Goal: Task Accomplishment & Management: Use online tool/utility

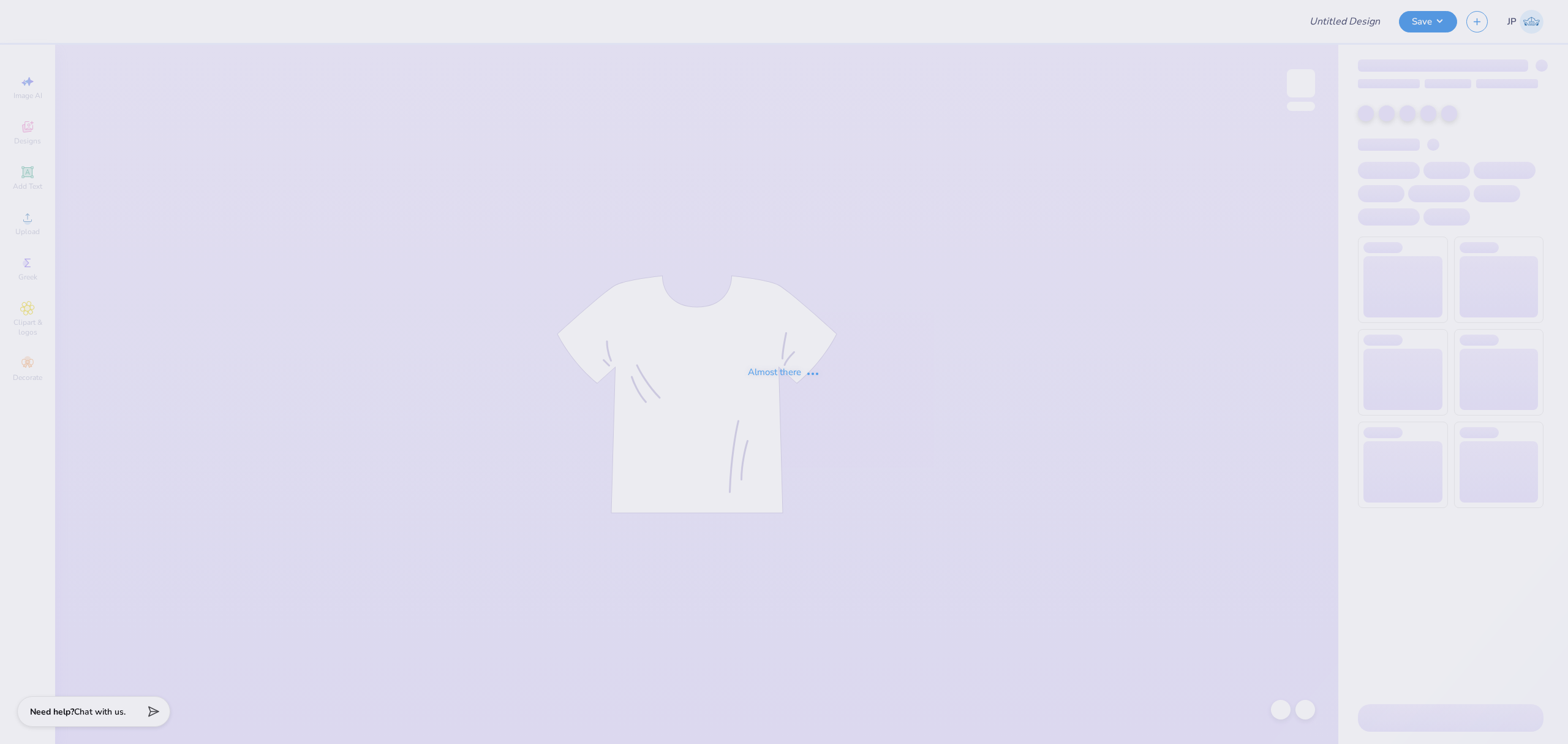
type input "Holiday Shirts"
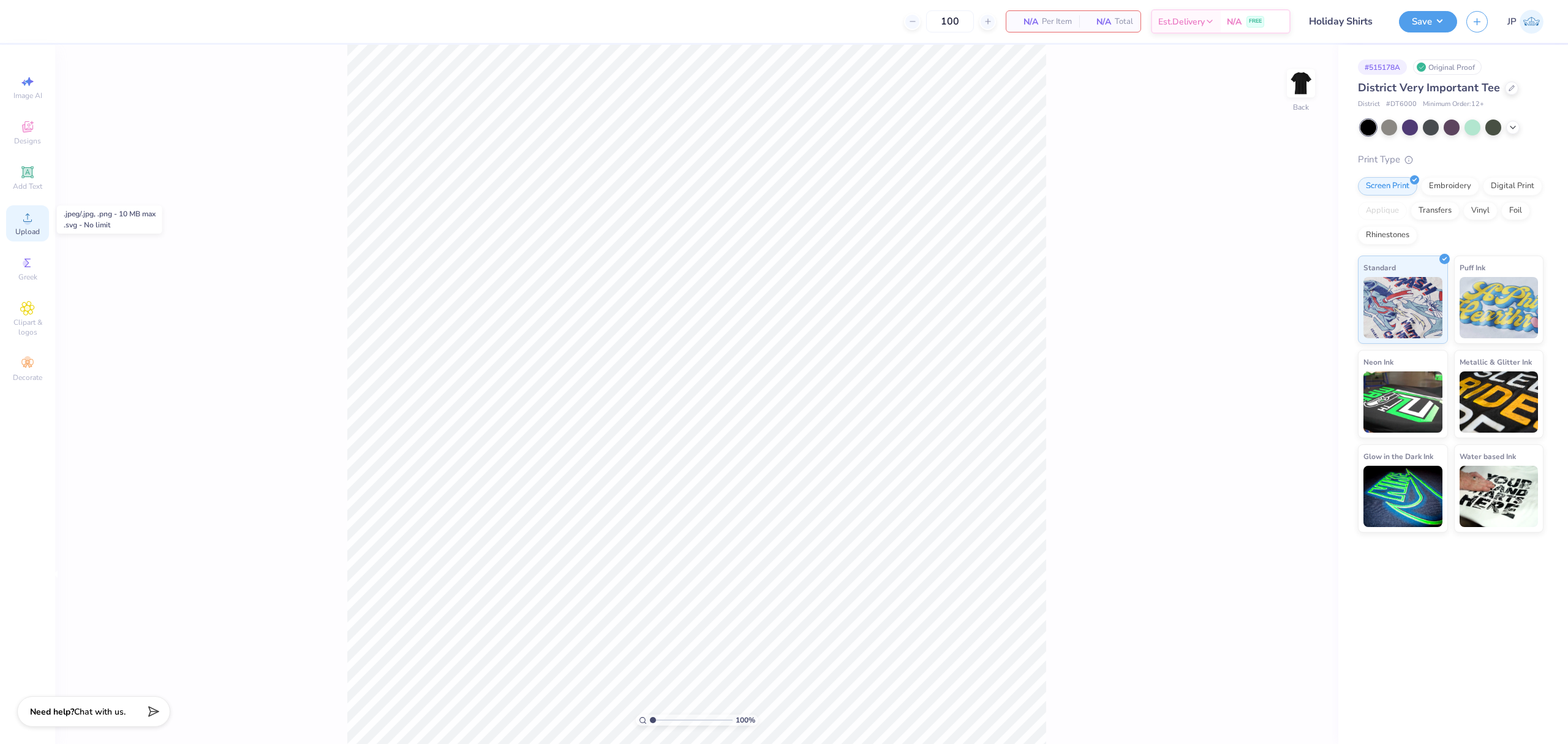
click at [24, 234] on span "Upload" at bounding box center [27, 232] width 24 height 10
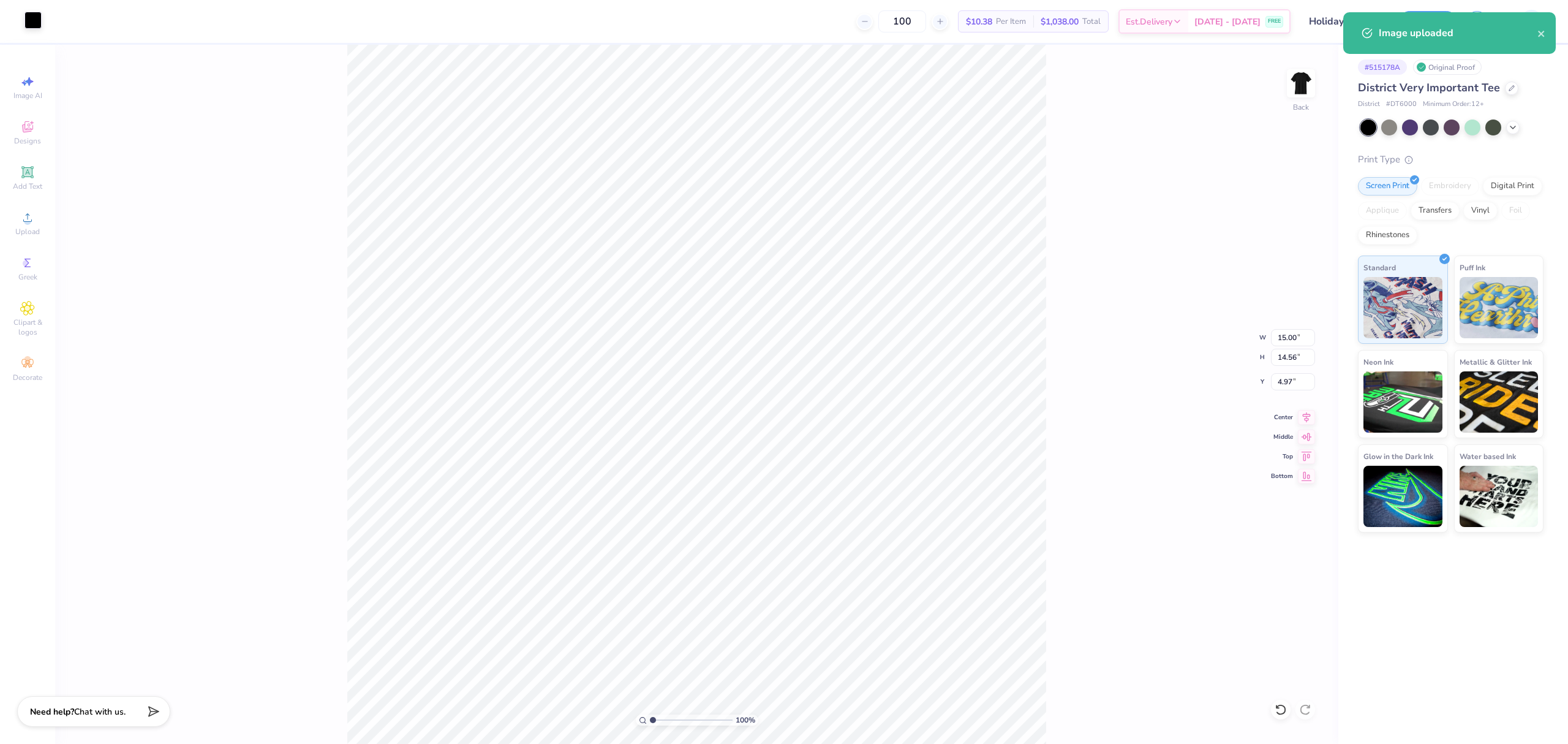
click at [34, 13] on div at bounding box center [33, 20] width 17 height 17
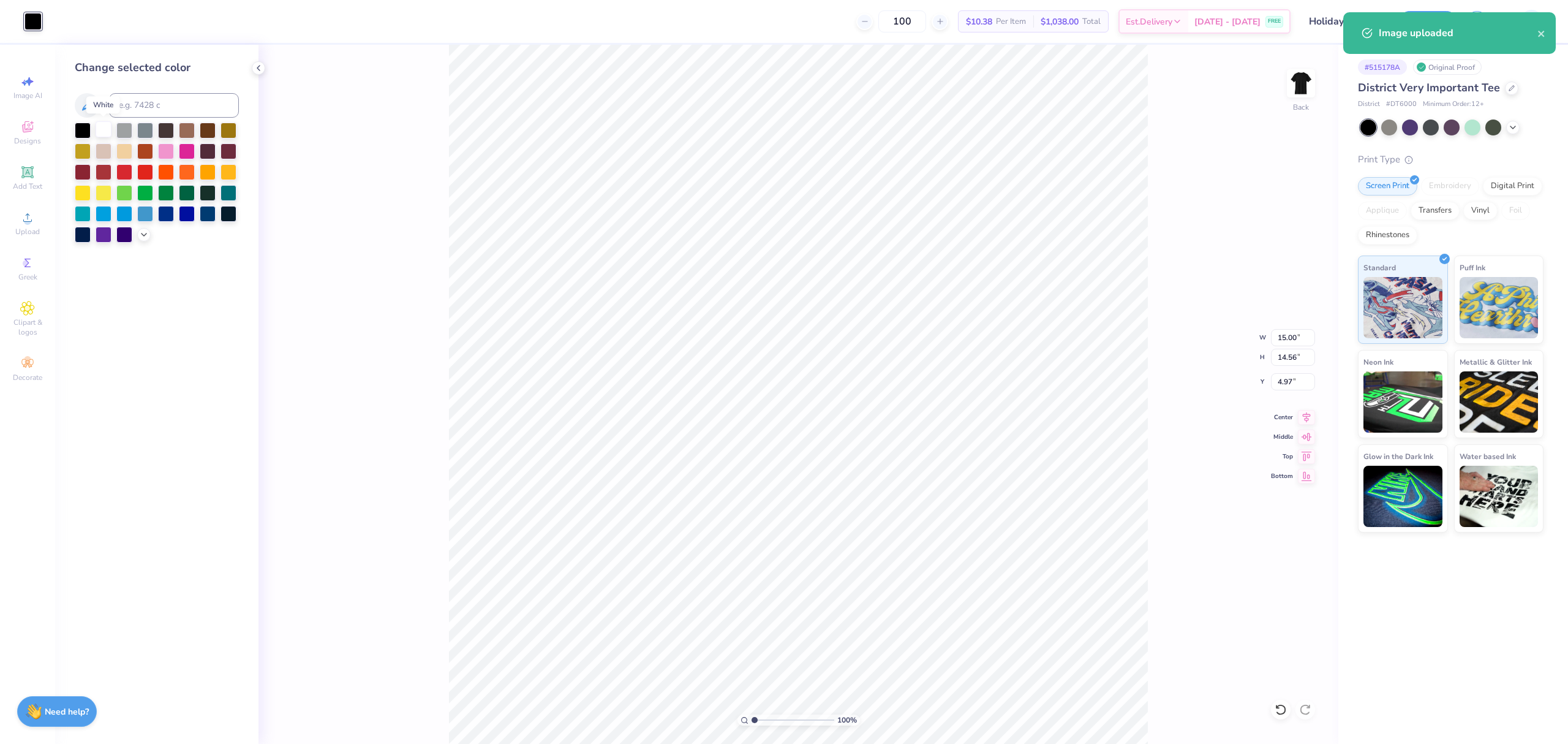
click at [97, 133] on div at bounding box center [103, 128] width 16 height 16
click at [1282, 341] on input "15.00" at bounding box center [1293, 338] width 44 height 17
type input "4.00"
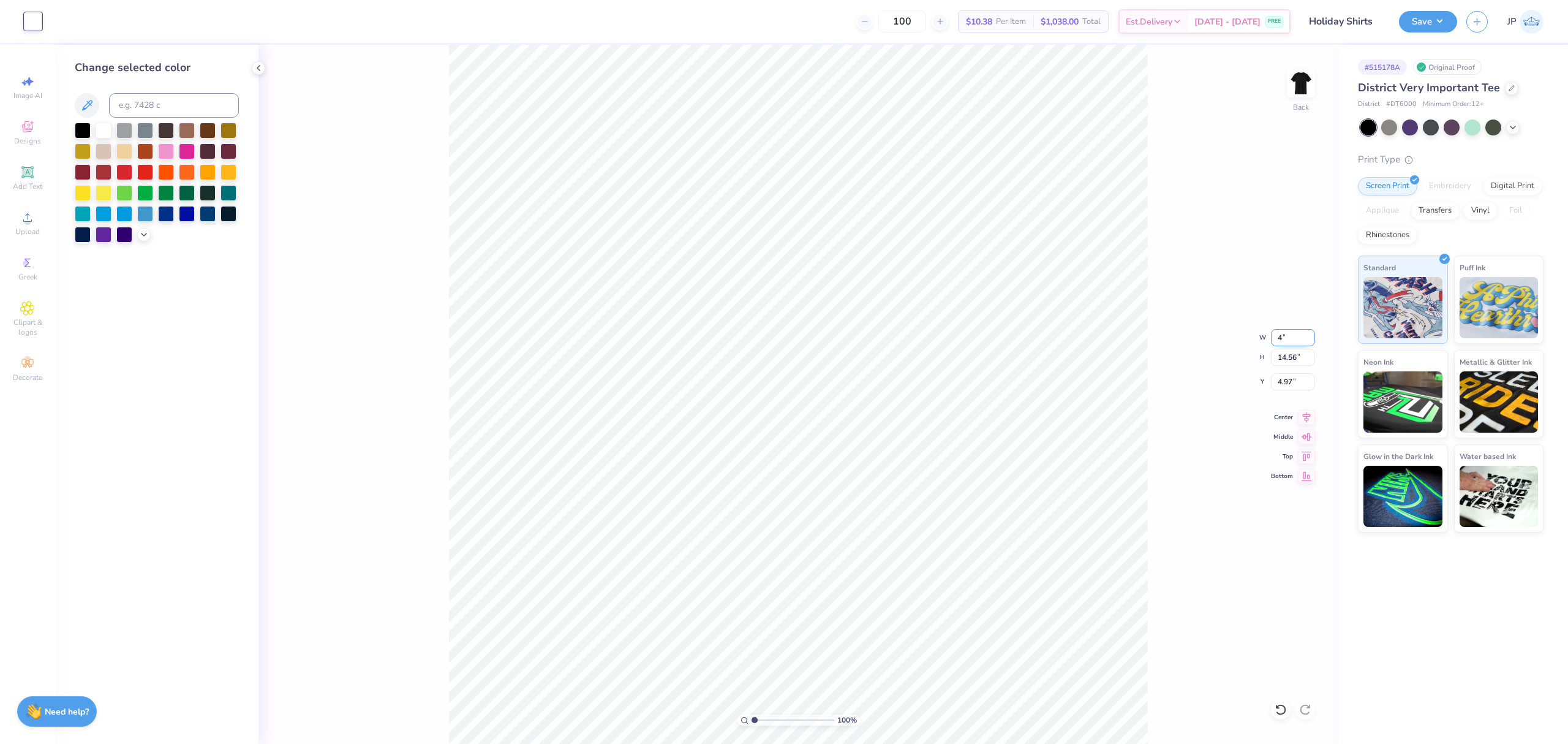
type input "3.88"
type input "3.00"
click at [1202, 369] on div "100 % Back W 4.00 4.00 " H 3.88 3.88 " Y 3.00 3.00 " Center Middle Top Bottom" at bounding box center [798, 394] width 1080 height 699
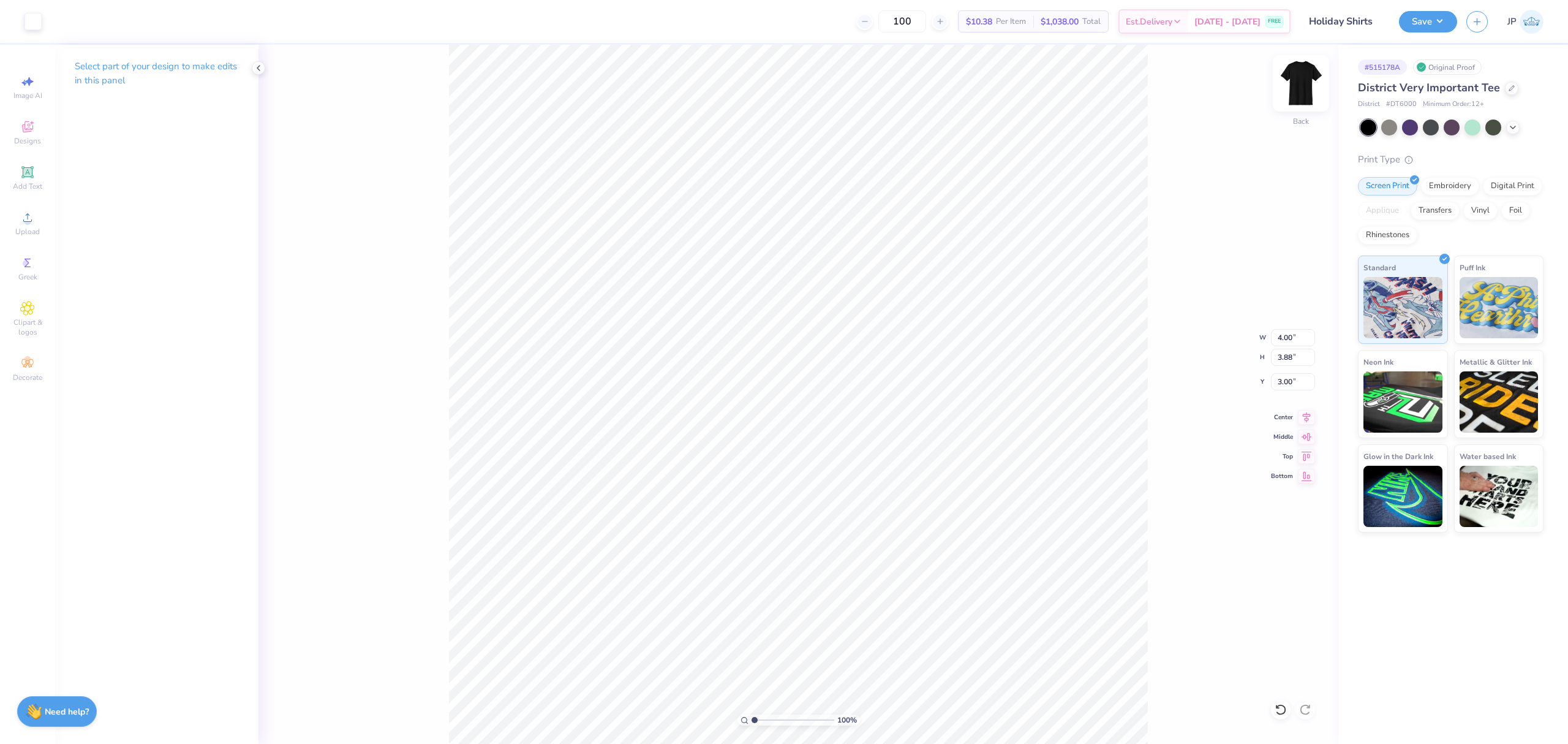
click at [1304, 86] on img at bounding box center [1301, 83] width 49 height 49
click at [30, 233] on span "Upload" at bounding box center [27, 232] width 24 height 10
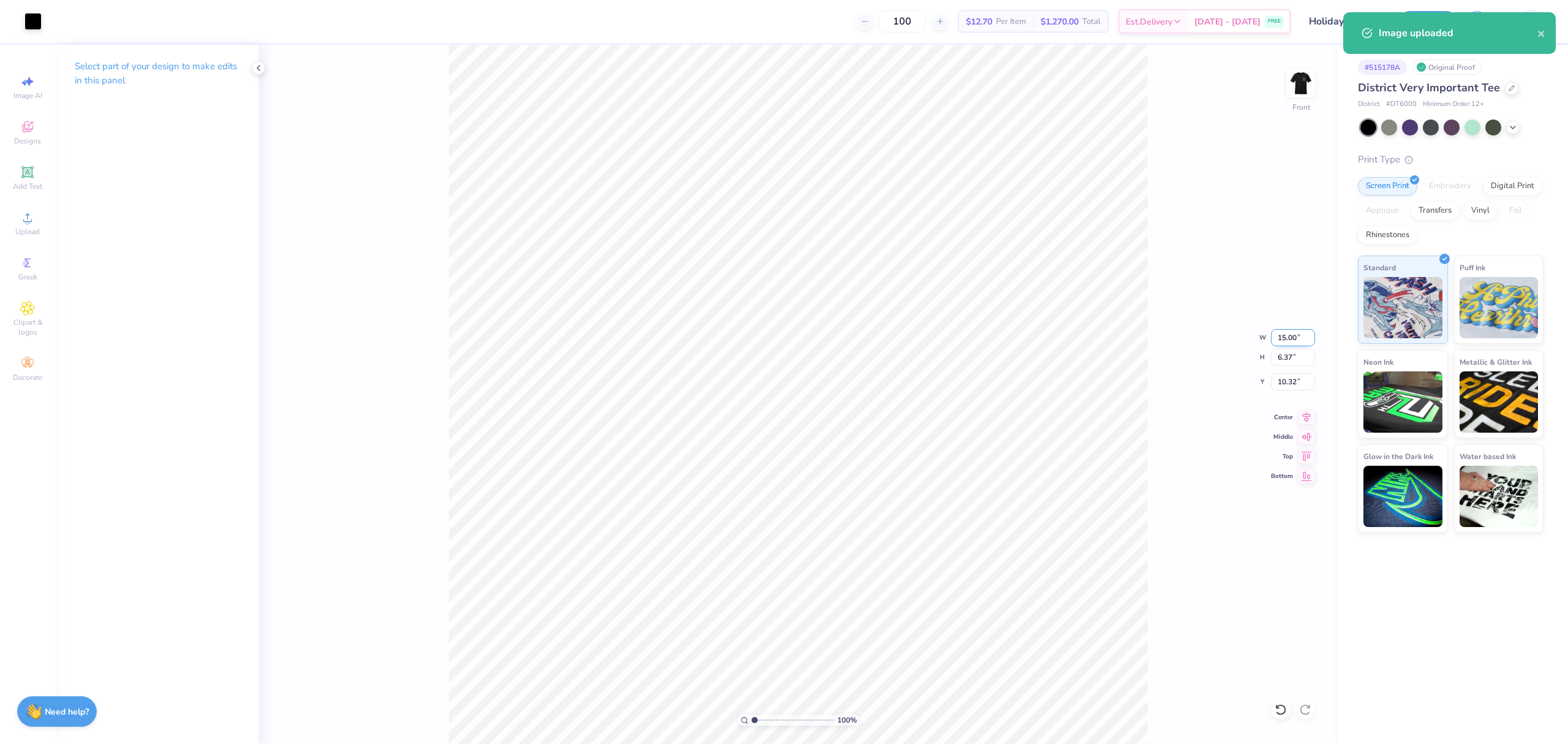
click at [1294, 344] on input "15.00" at bounding box center [1293, 338] width 44 height 17
click at [1294, 343] on input "15.00" at bounding box center [1293, 338] width 44 height 17
type input "12.00"
type input "5.09"
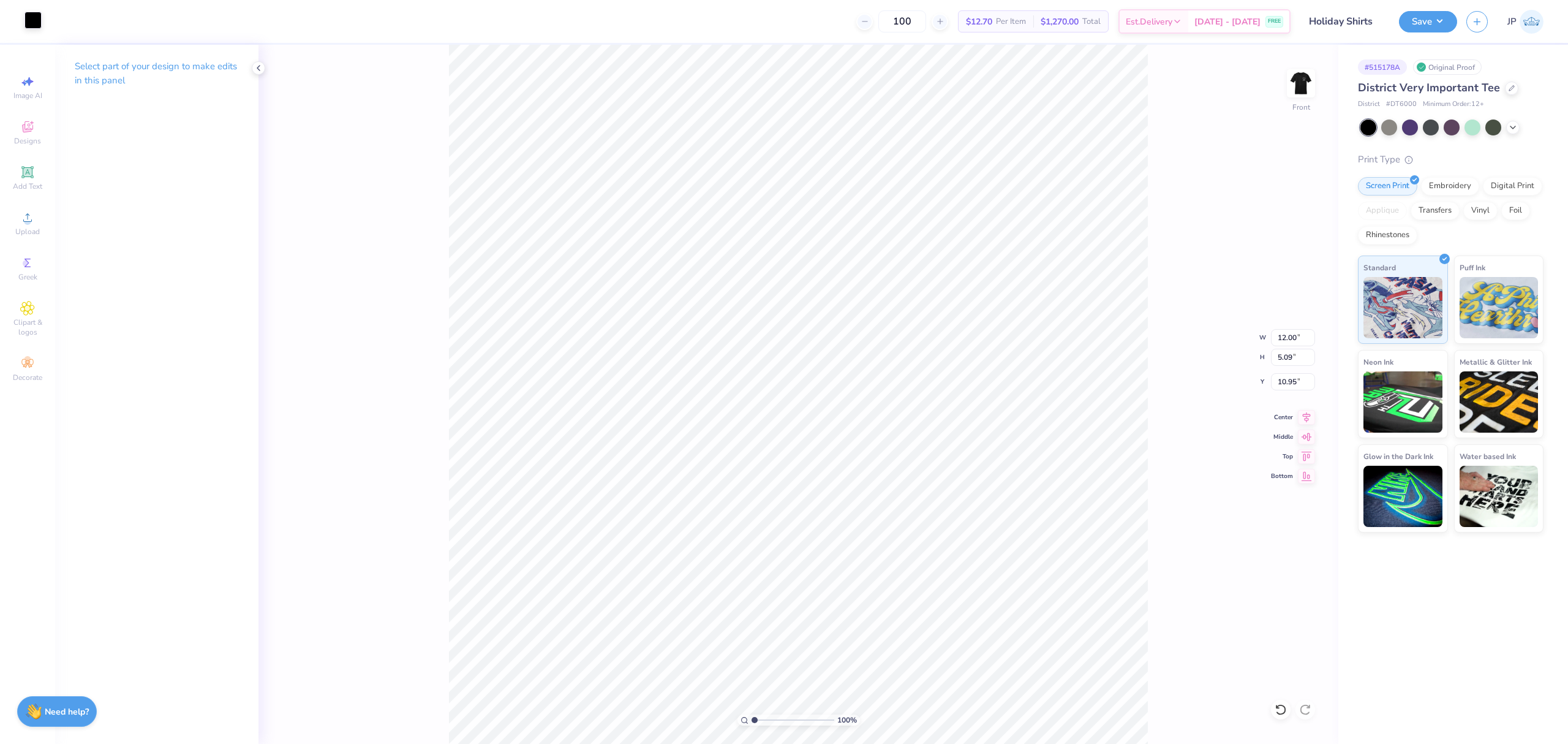
click at [26, 15] on div at bounding box center [33, 20] width 17 height 17
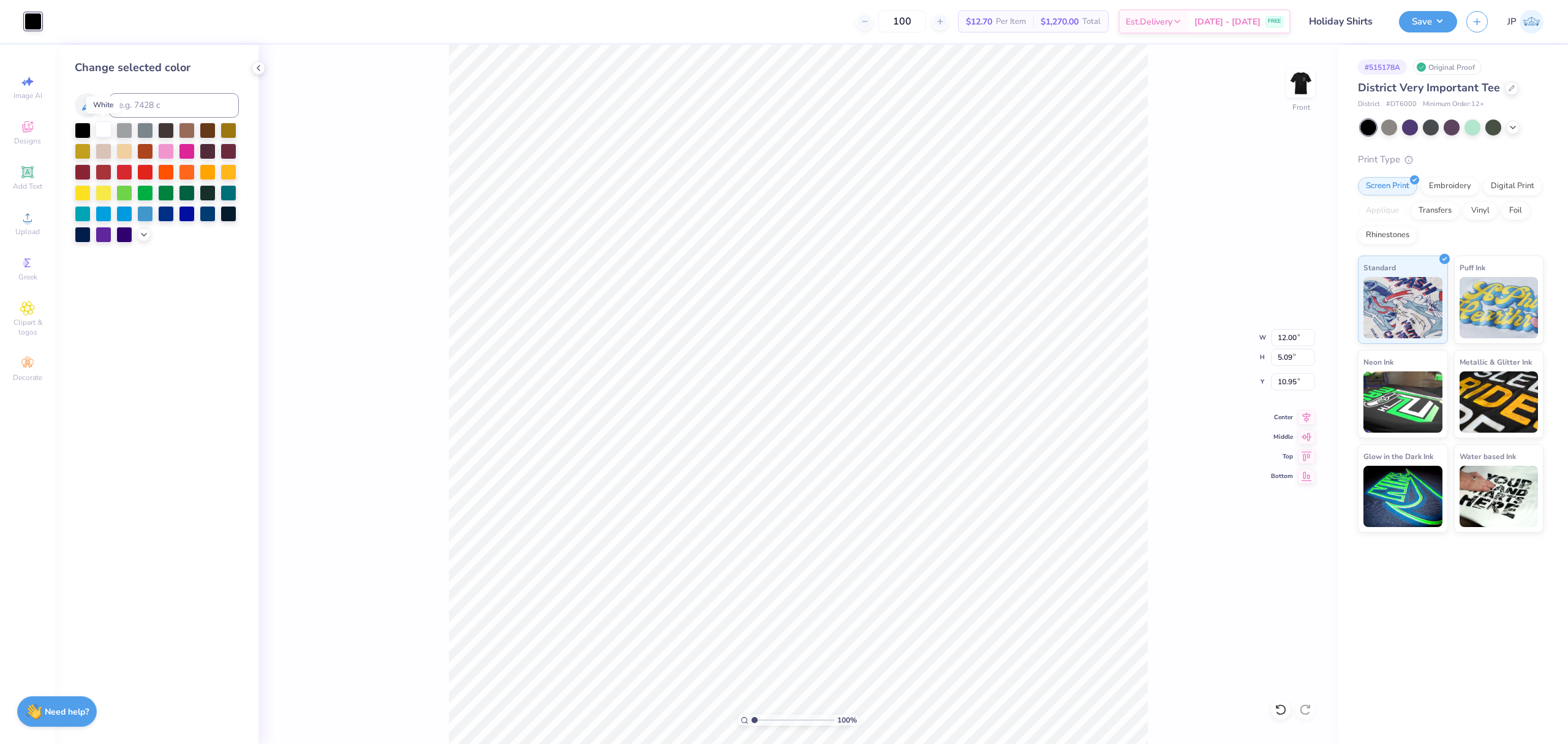
click at [106, 133] on div at bounding box center [103, 128] width 16 height 16
click at [1293, 387] on input "10.95" at bounding box center [1293, 381] width 44 height 17
type input "3.00"
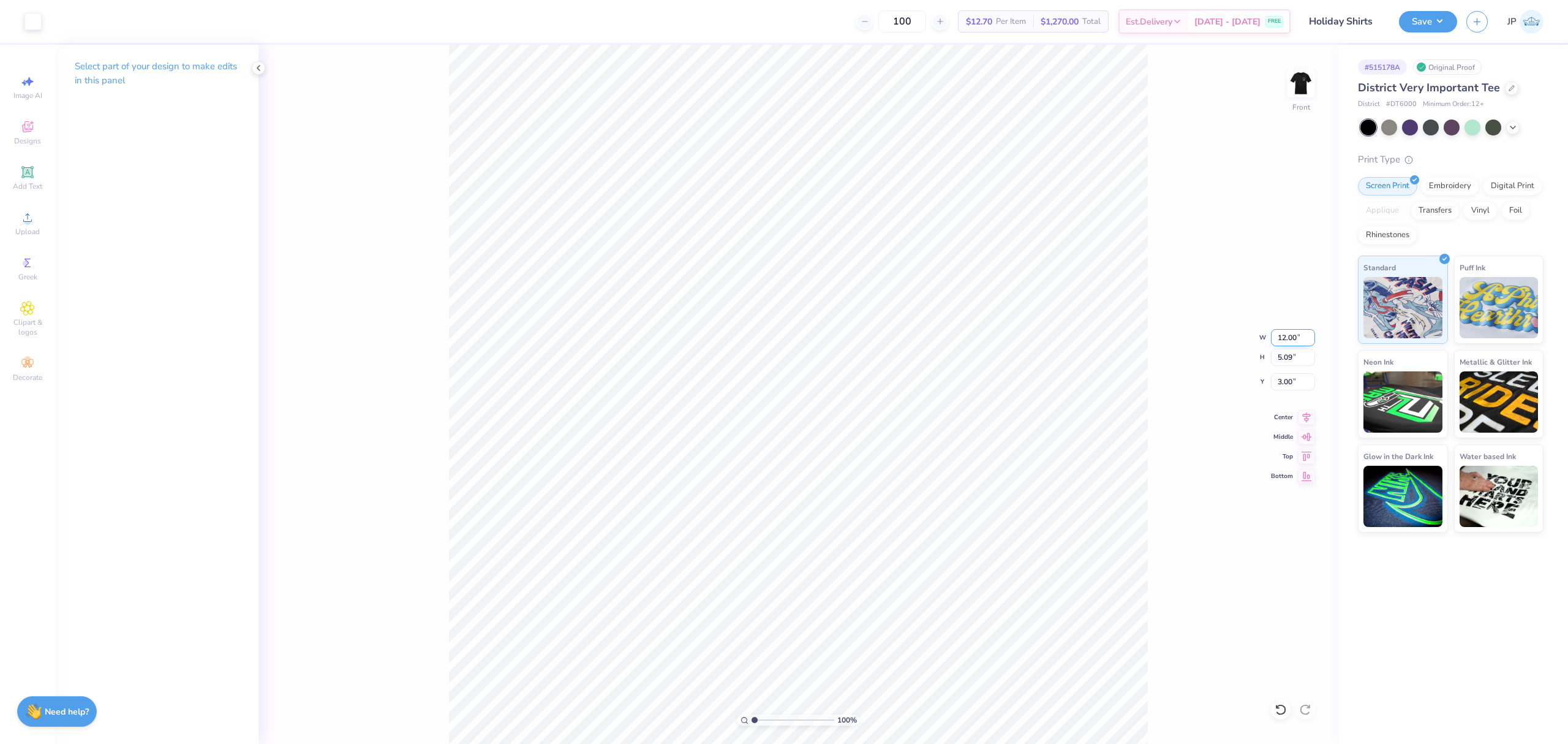
click at [1287, 334] on input "12.00" at bounding box center [1293, 338] width 44 height 17
type input "11.00"
type input "4.67"
click at [1280, 375] on input "3.21" at bounding box center [1293, 381] width 44 height 17
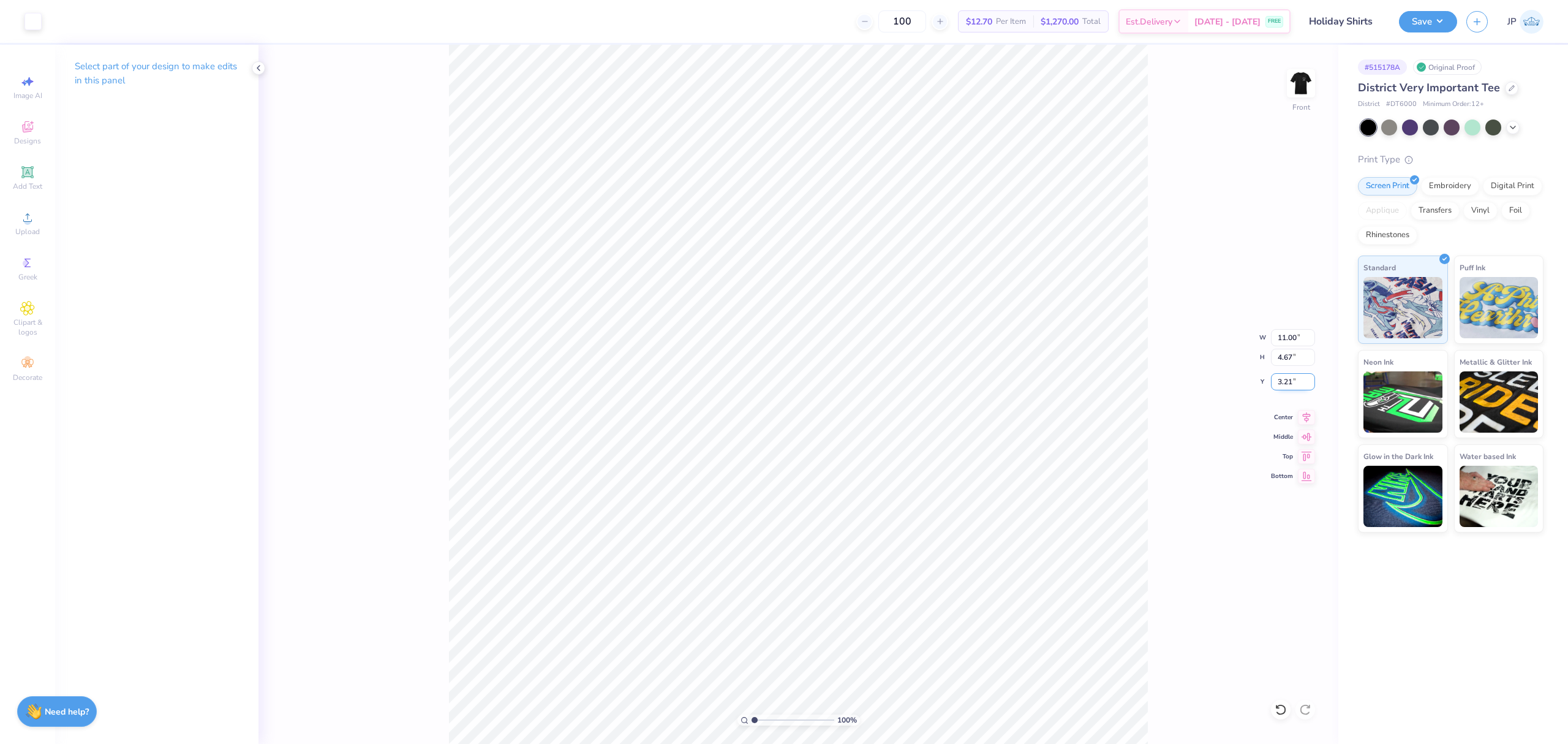
click at [1280, 375] on input "3.21" at bounding box center [1293, 381] width 44 height 17
type input "3.00"
click at [1312, 79] on img at bounding box center [1301, 83] width 49 height 49
drag, startPoint x: 756, startPoint y: 719, endPoint x: 773, endPoint y: 719, distance: 17.0
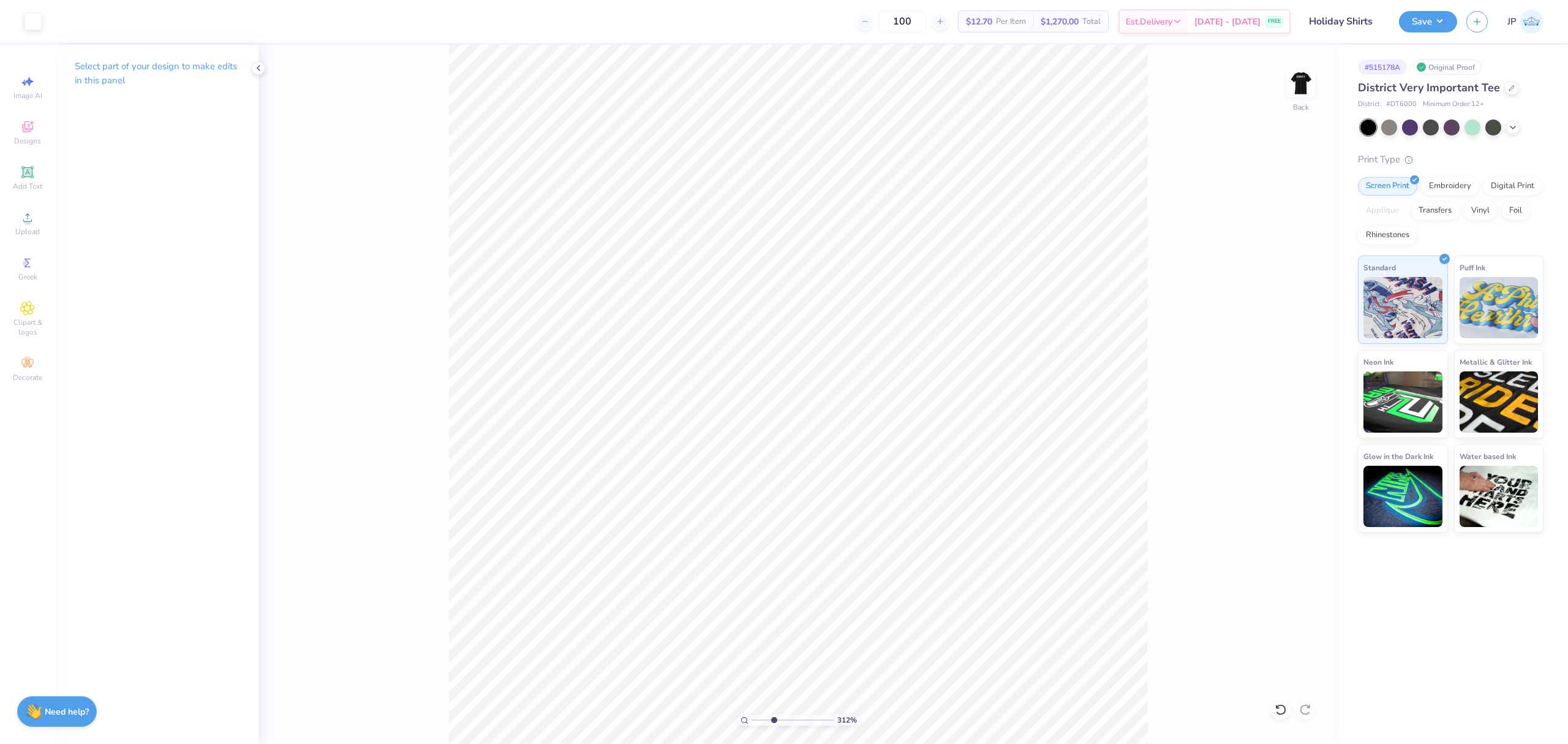
click at [773, 719] on input "range" at bounding box center [792, 720] width 83 height 11
click at [792, 716] on input "range" at bounding box center [792, 720] width 83 height 11
drag, startPoint x: 787, startPoint y: 718, endPoint x: 729, endPoint y: 712, distance: 58.3
click at [751, 715] on input "range" at bounding box center [792, 720] width 83 height 11
click at [1309, 84] on img at bounding box center [1301, 83] width 49 height 49
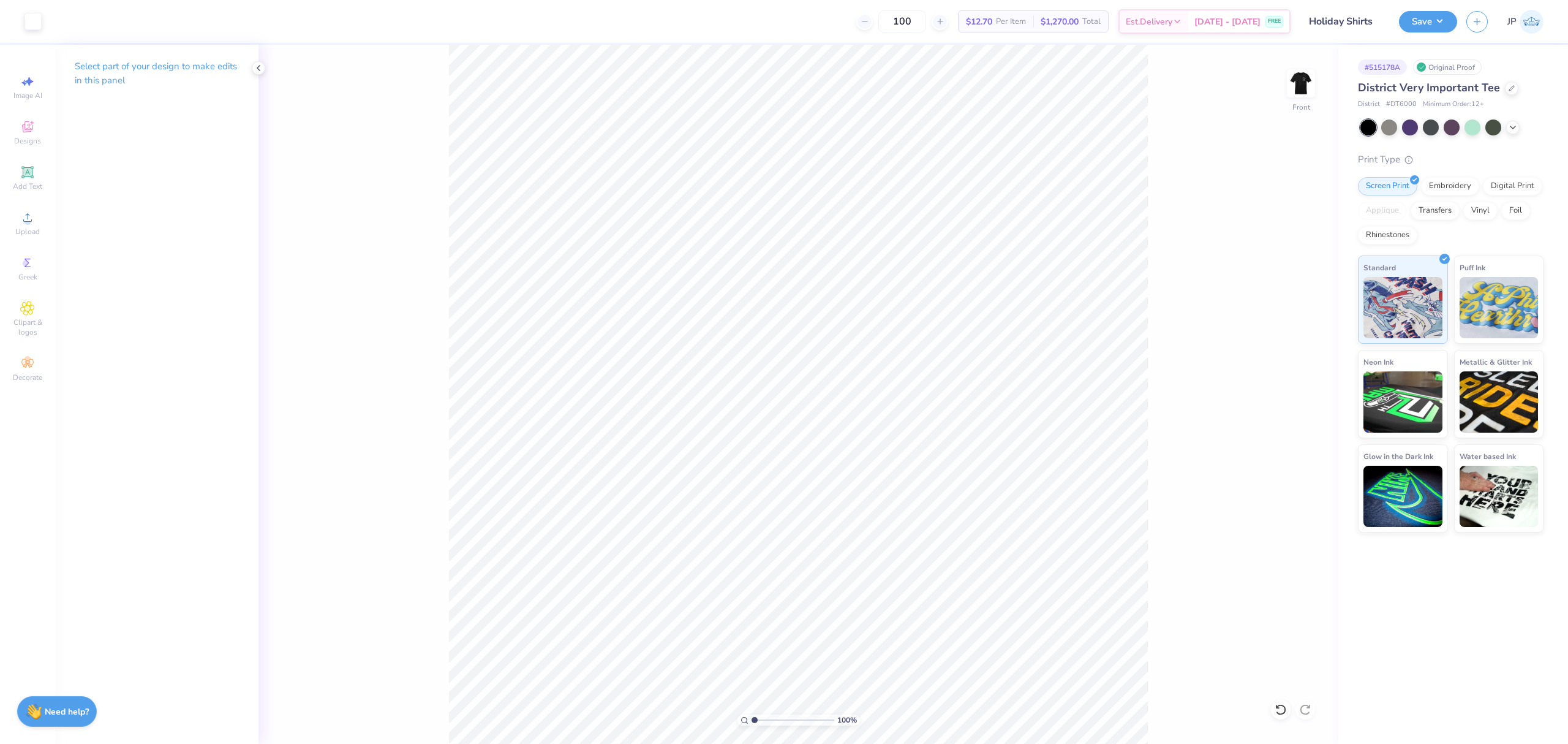
click at [1309, 84] on img at bounding box center [1300, 83] width 24 height 24
click at [1299, 80] on img at bounding box center [1301, 83] width 49 height 49
click at [1298, 96] on img at bounding box center [1301, 83] width 49 height 49
click at [779, 720] on div "100 %" at bounding box center [798, 394] width 699 height 699
type input "1"
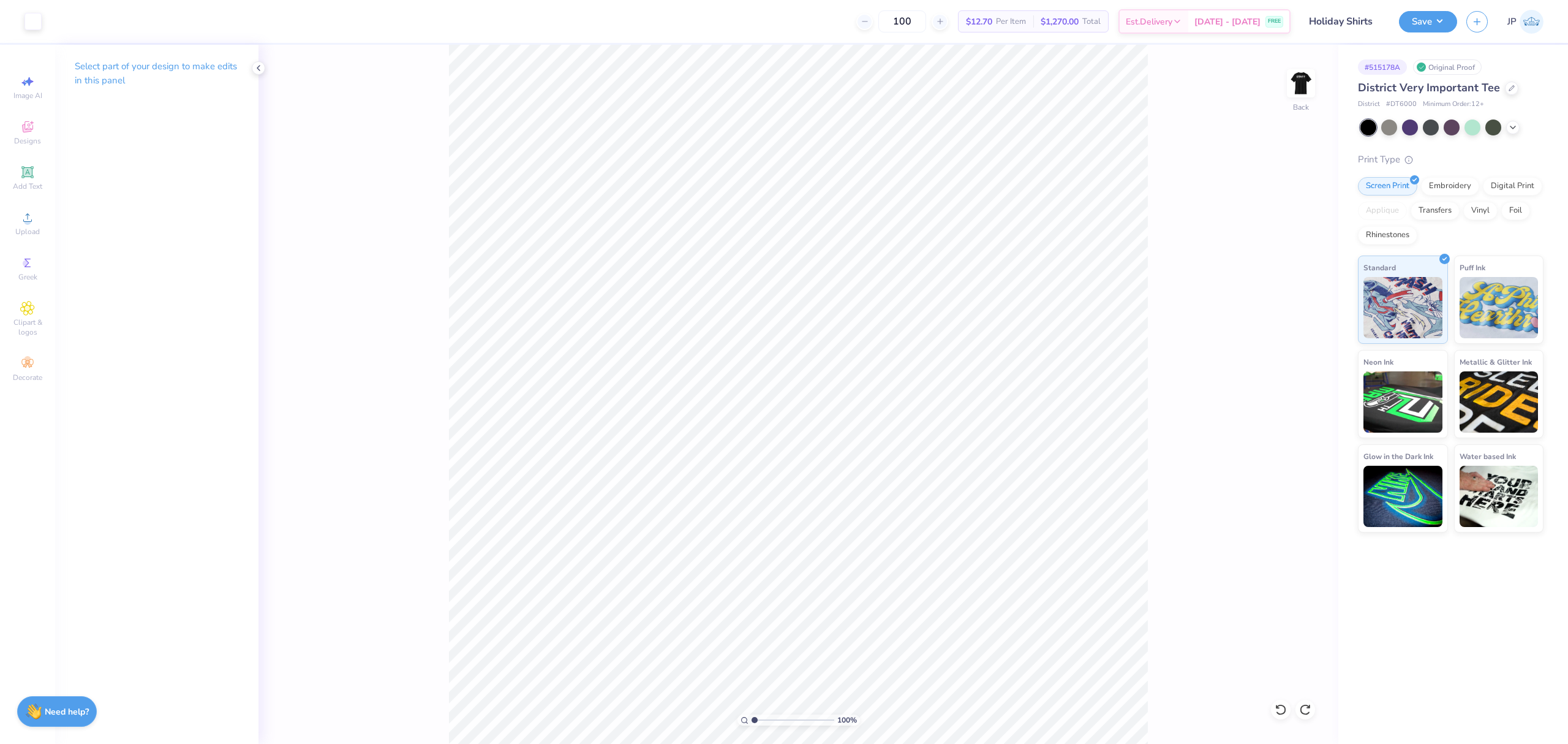
drag, startPoint x: 753, startPoint y: 718, endPoint x: 531, endPoint y: 668, distance: 227.6
click at [751, 715] on input "range" at bounding box center [792, 720] width 83 height 11
click at [1441, 20] on button "Save" at bounding box center [1428, 20] width 58 height 22
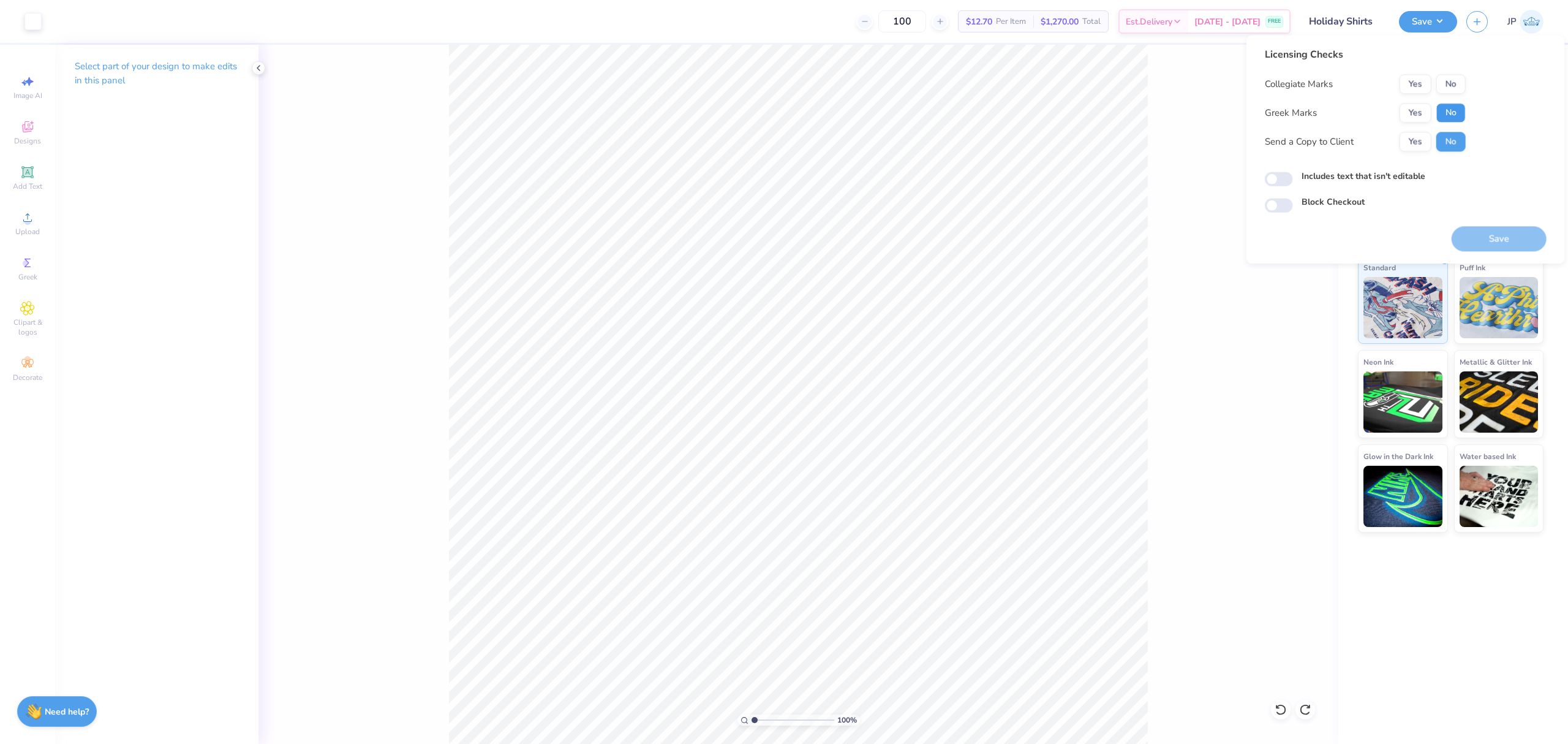
click at [1448, 111] on button "No" at bounding box center [1450, 113] width 29 height 19
click at [1456, 77] on button "No" at bounding box center [1450, 83] width 29 height 19
click at [1495, 228] on button "Save" at bounding box center [1499, 238] width 95 height 25
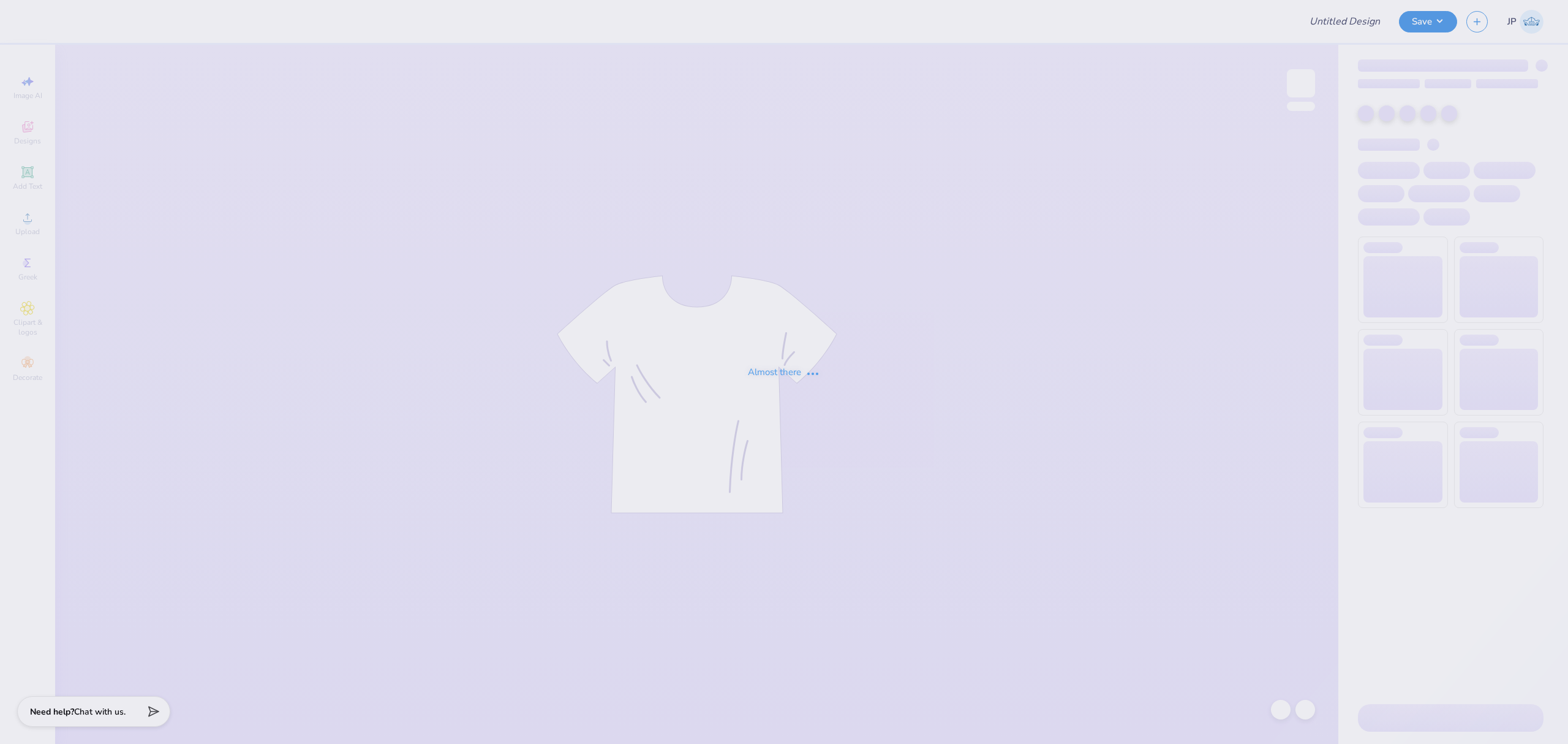
type input "Holiday Shirts"
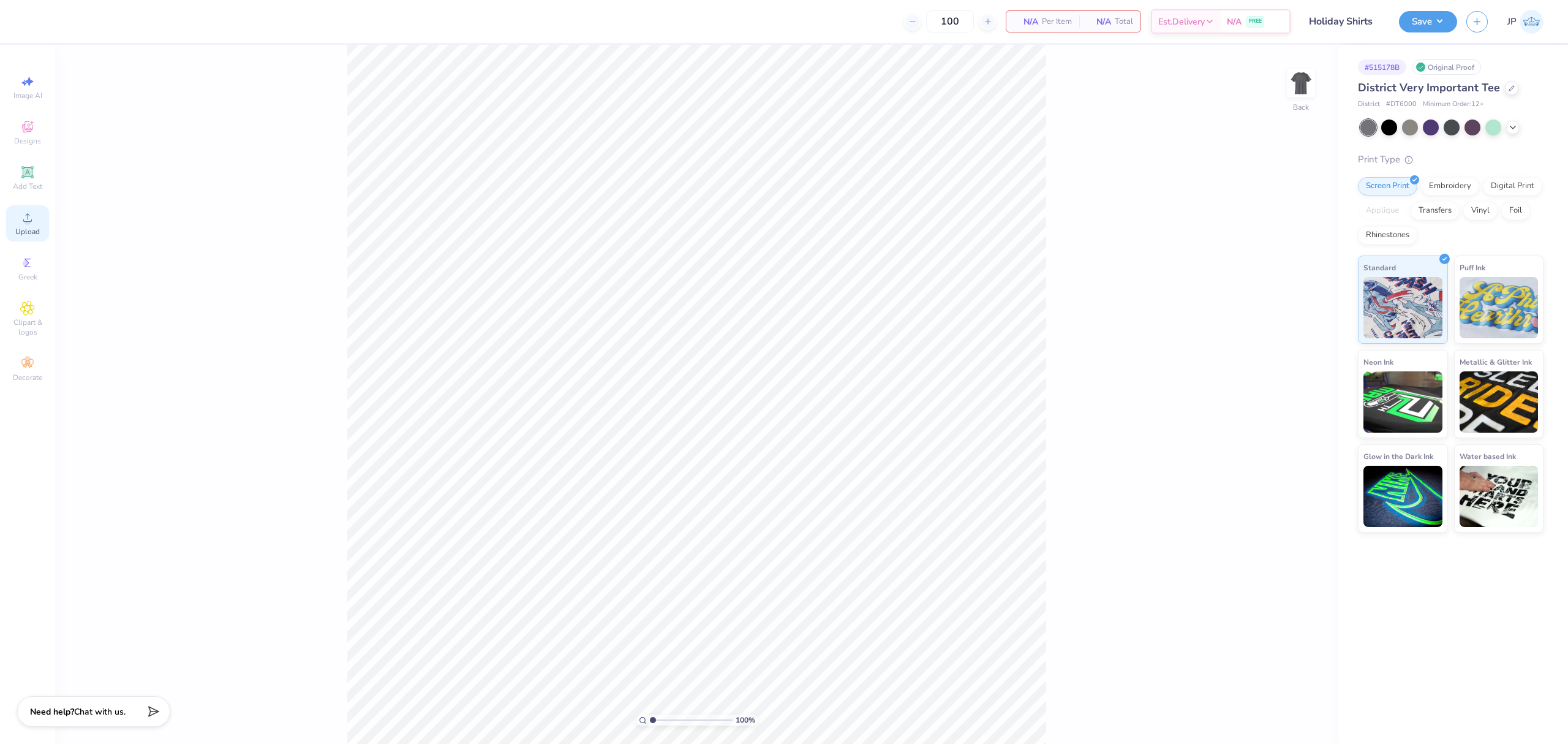
click at [33, 219] on icon at bounding box center [28, 217] width 15 height 15
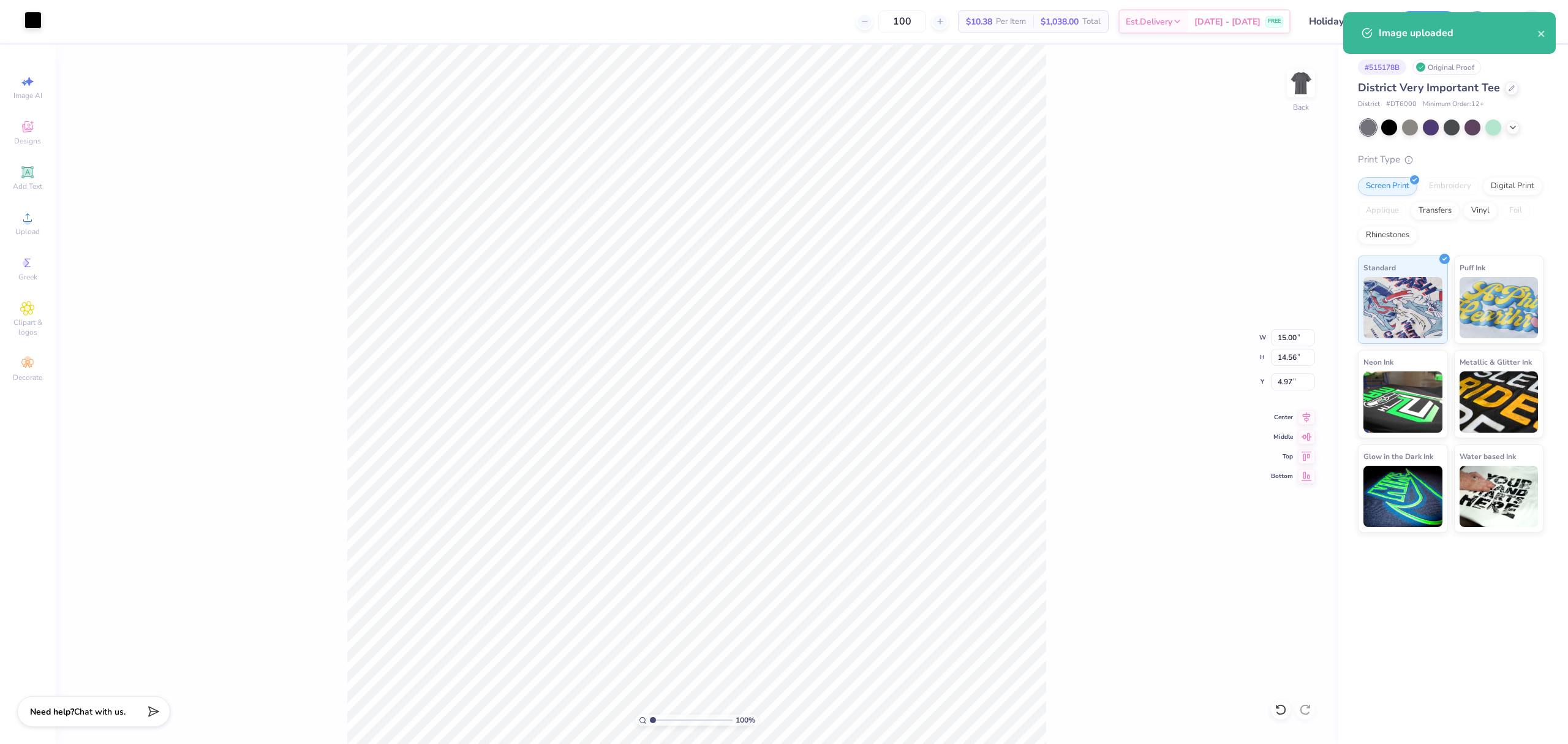
click at [32, 26] on div at bounding box center [33, 20] width 17 height 17
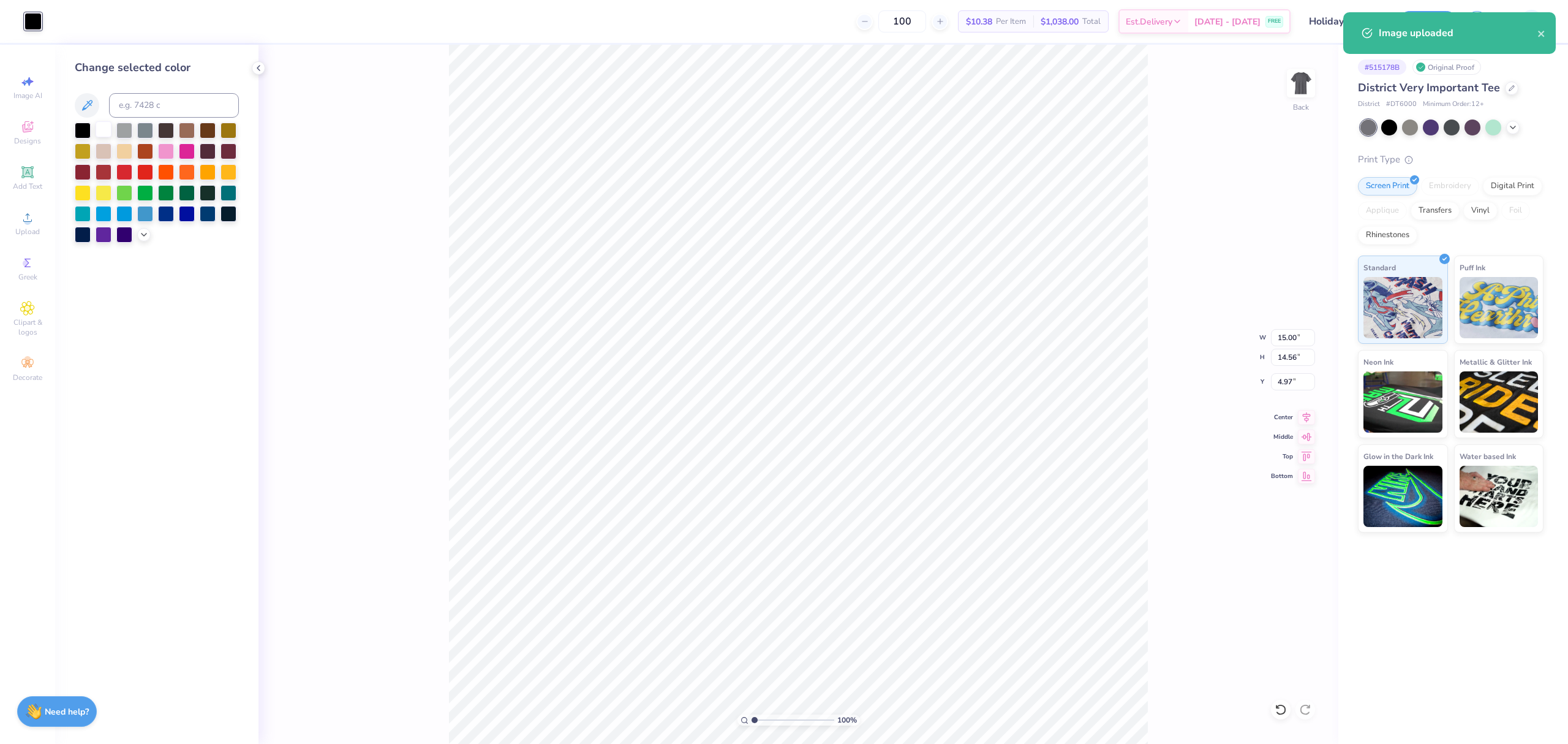
click at [99, 126] on div at bounding box center [103, 128] width 16 height 16
click at [1270, 327] on div "100 % Back W 15.00 15.00 " H 14.56 14.56 " Y 4.97 4.97 " Center Middle Top Bott…" at bounding box center [798, 394] width 1080 height 699
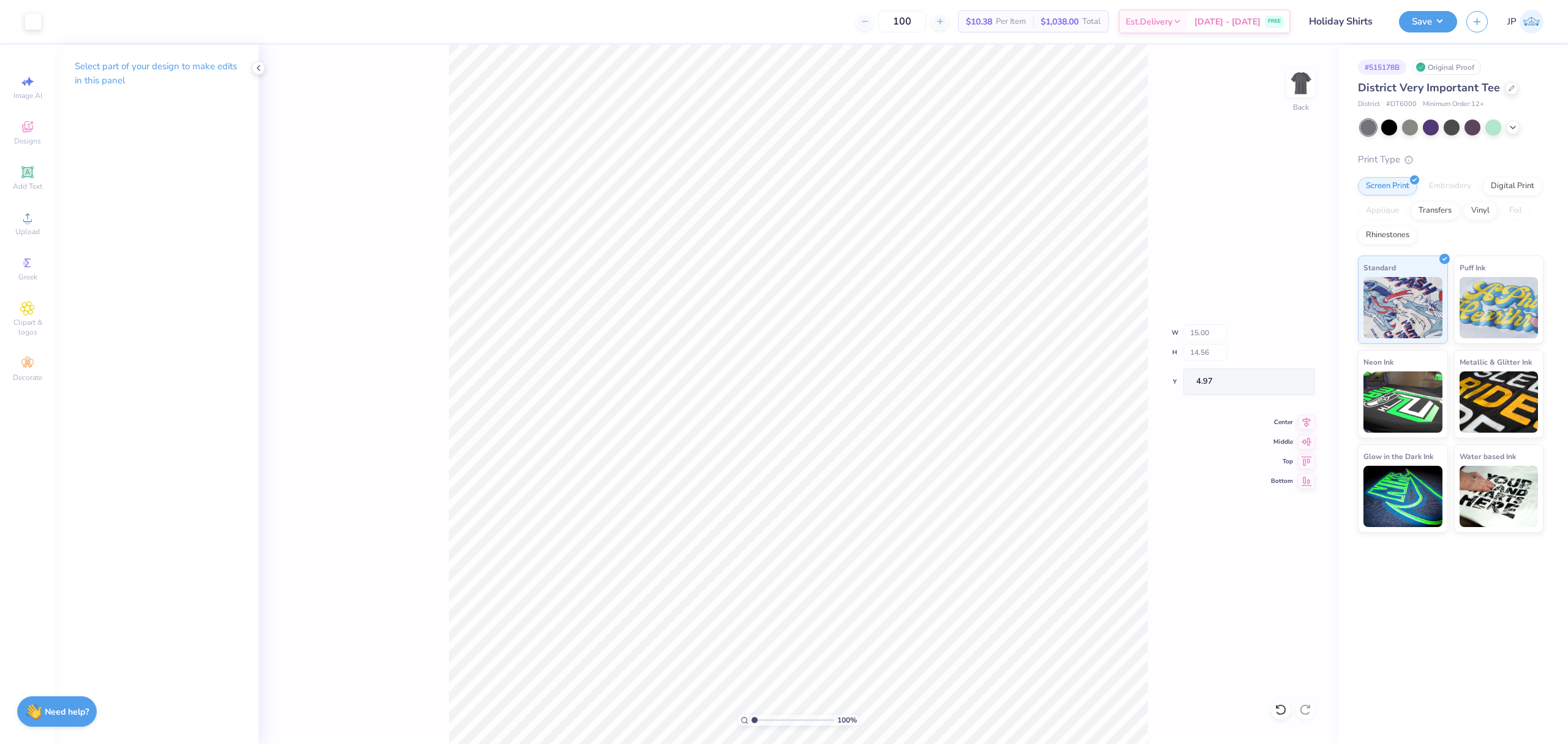
click at [1270, 327] on div "100 % Back W 15.00 H 14.56 Y 4.97 Center Middle Top Bottom" at bounding box center [798, 394] width 1080 height 699
click at [1284, 337] on input "15.00" at bounding box center [1293, 338] width 44 height 17
drag, startPoint x: 1284, startPoint y: 337, endPoint x: 1567, endPoint y: 359, distance: 283.9
click at [1285, 337] on input "15.00" at bounding box center [1293, 338] width 44 height 17
type input "4.00"
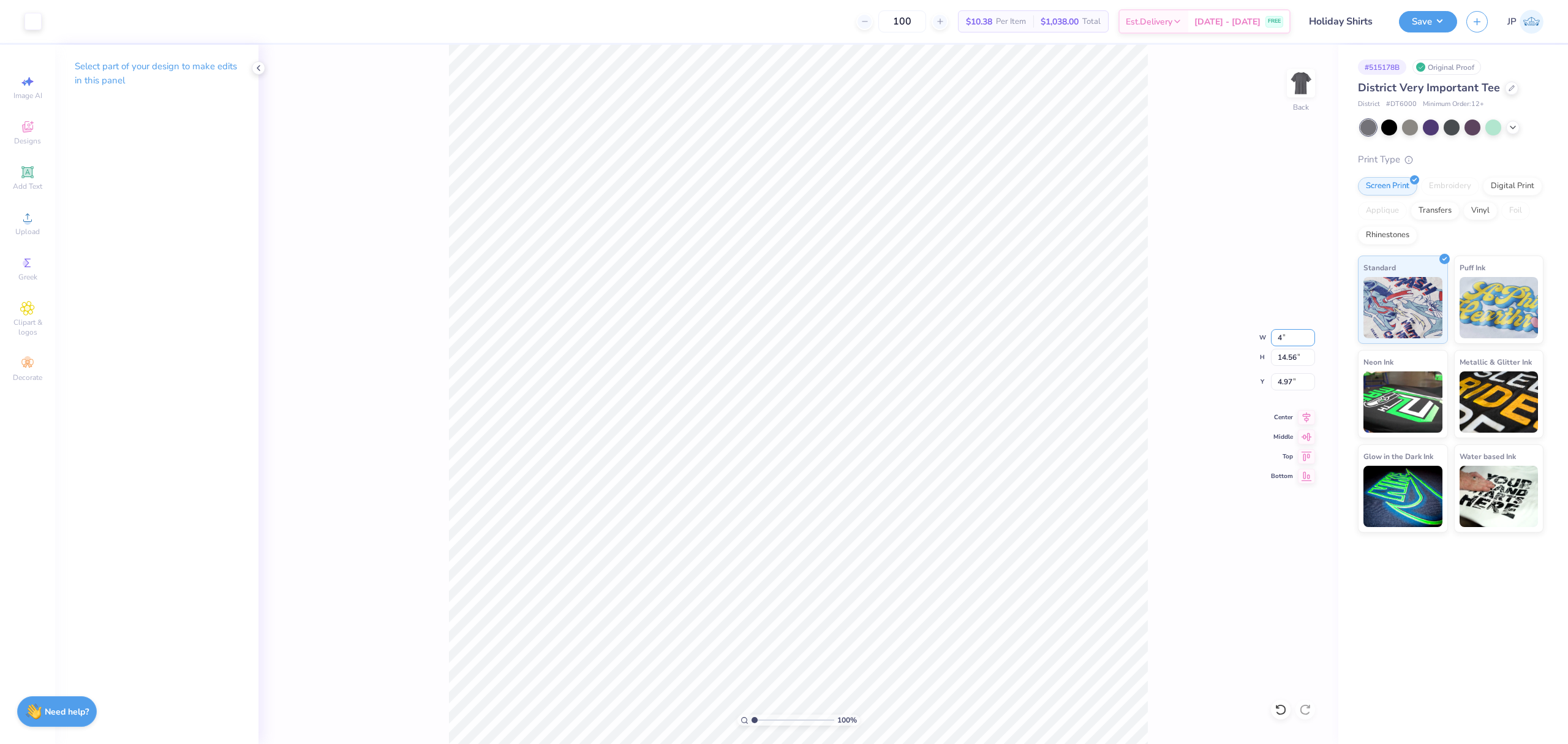
type input "3.88"
click at [1287, 383] on input "3.00" at bounding box center [1293, 381] width 44 height 17
type input "3"
click at [1282, 83] on div "100 % Back W 4.00 4.00 " H 3.88 3.88 " Y 3.00 3.00 " Center Middle Top Bottom" at bounding box center [798, 394] width 1080 height 699
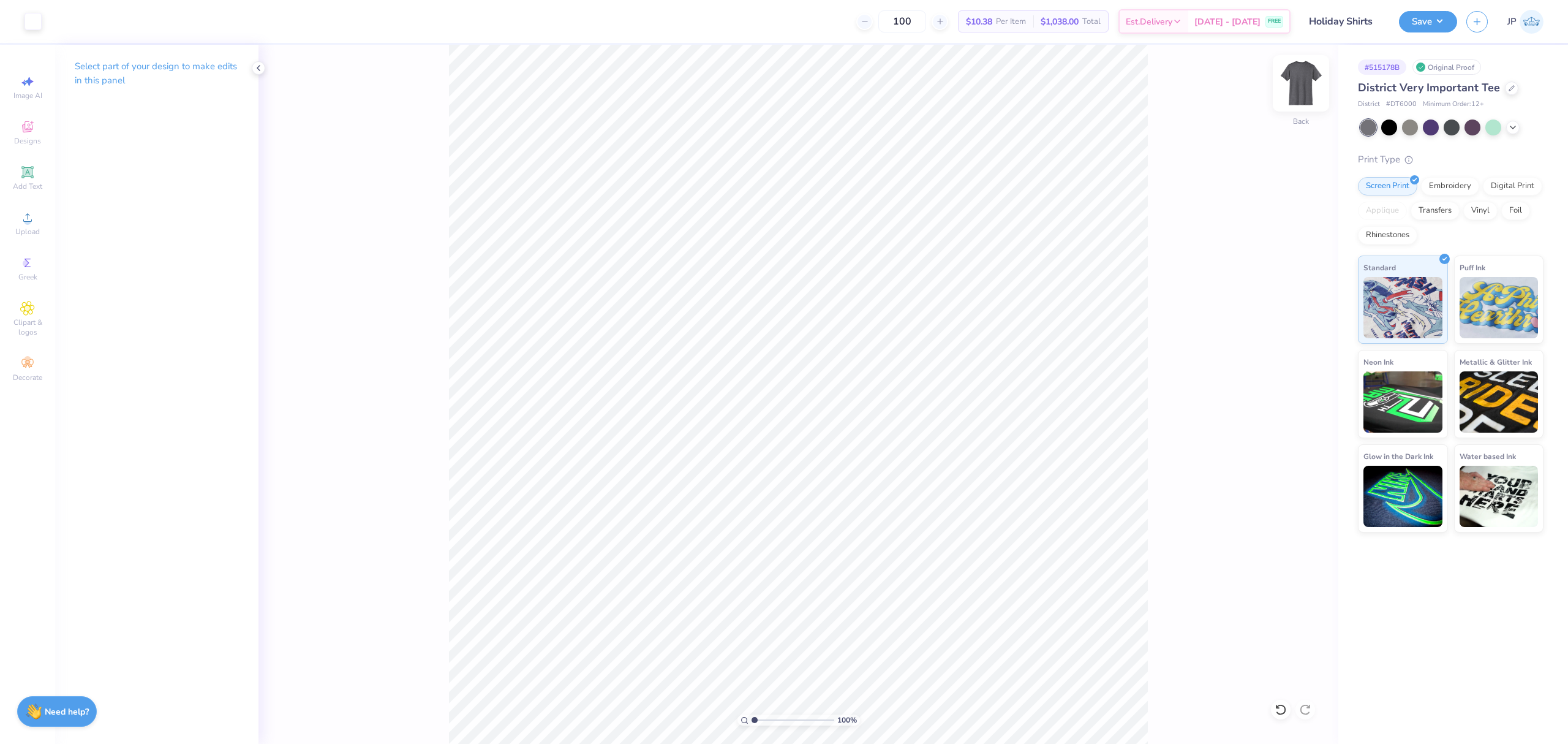
click at [1300, 94] on img at bounding box center [1301, 83] width 49 height 49
click at [30, 228] on span "Upload" at bounding box center [27, 232] width 24 height 10
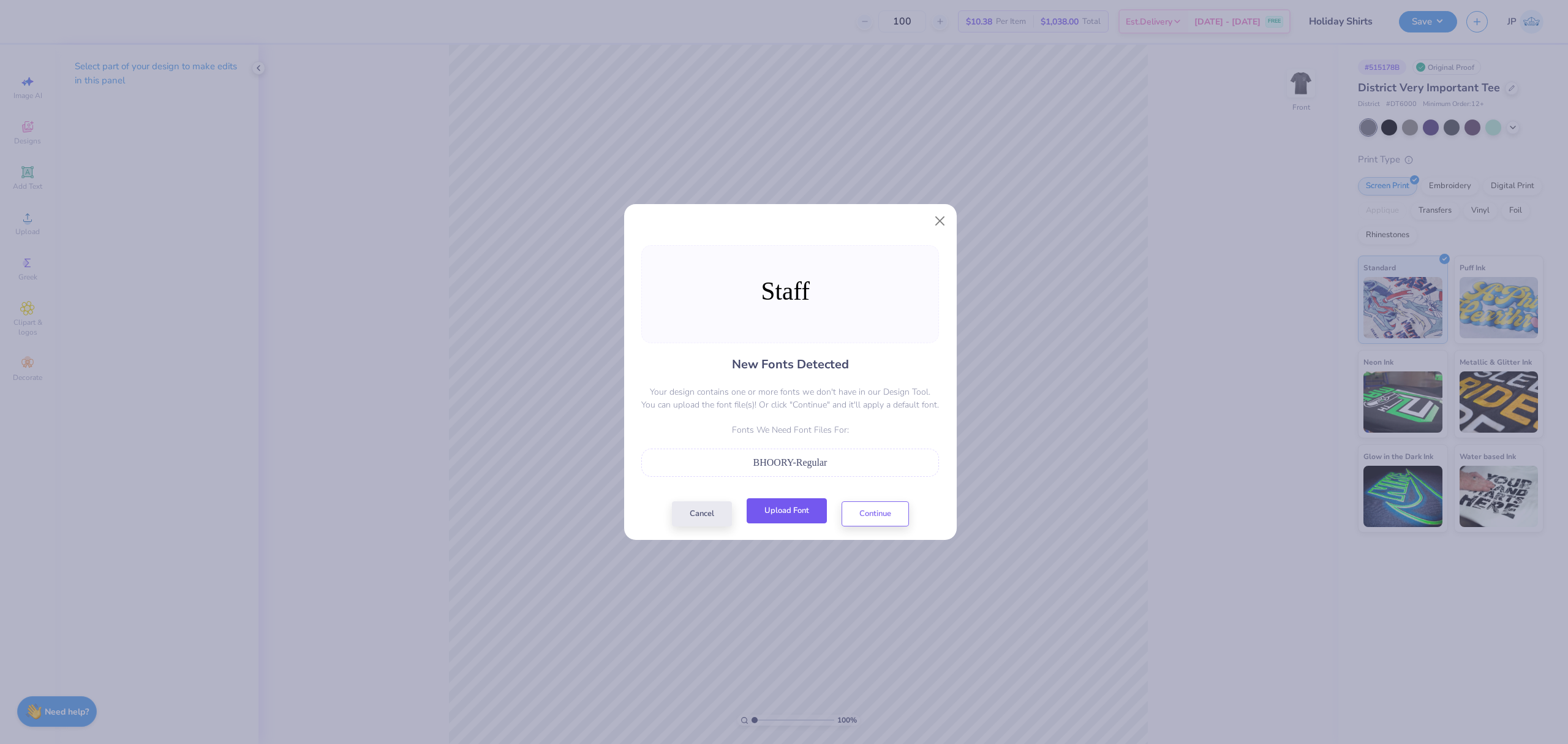
click at [781, 511] on button "Upload Font" at bounding box center [787, 511] width 81 height 25
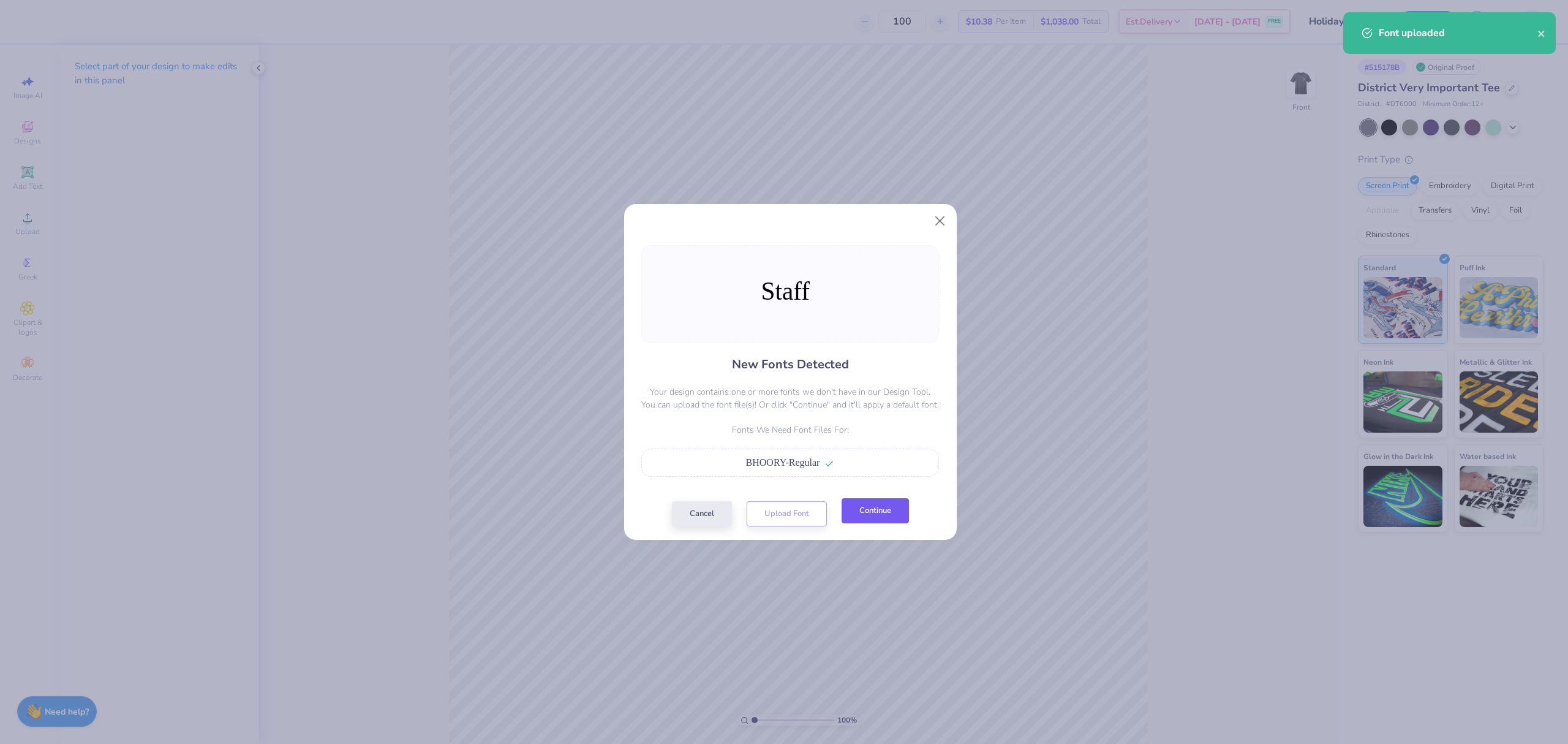
click at [886, 508] on button "Continue" at bounding box center [875, 511] width 67 height 25
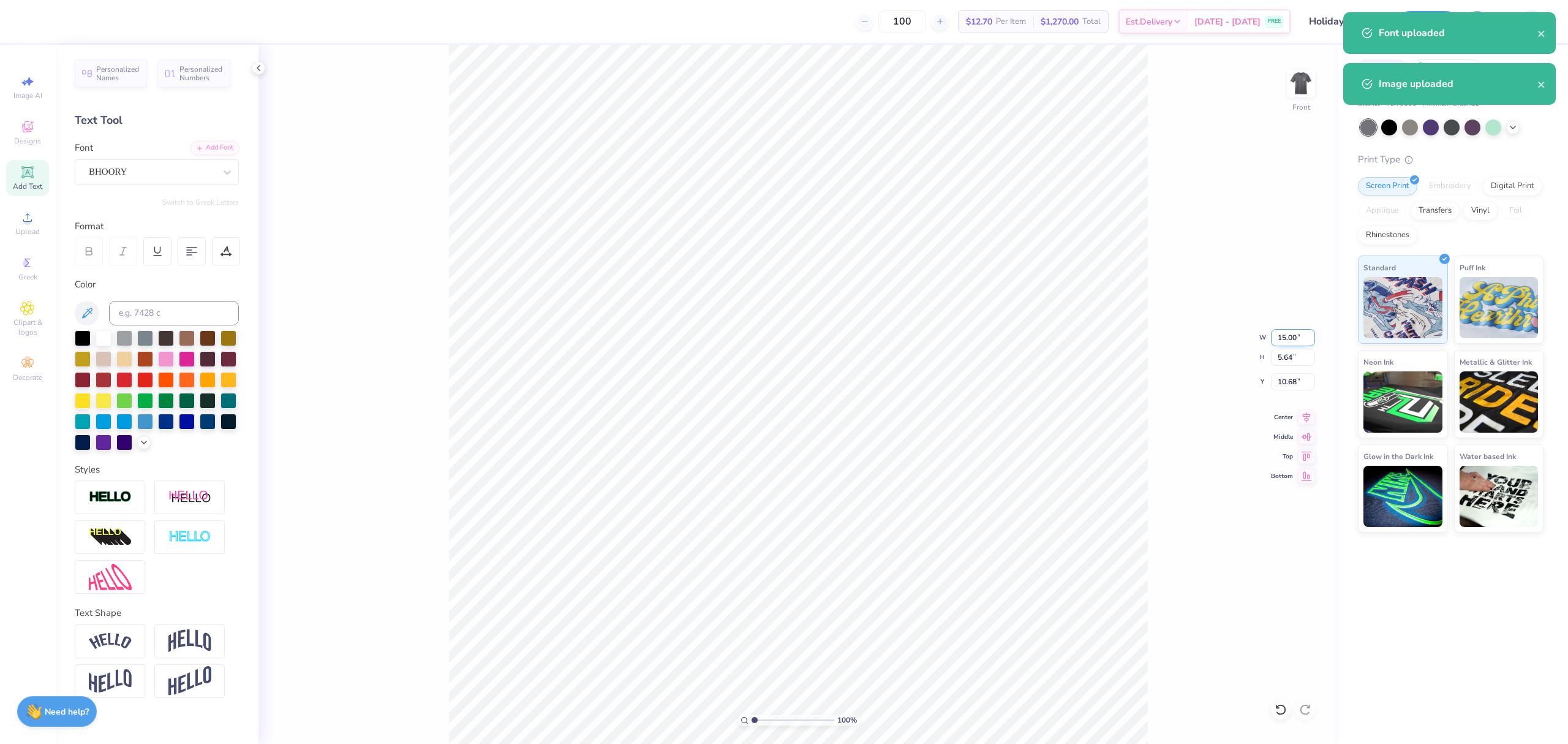
click at [1295, 338] on input "15.00" at bounding box center [1293, 338] width 44 height 17
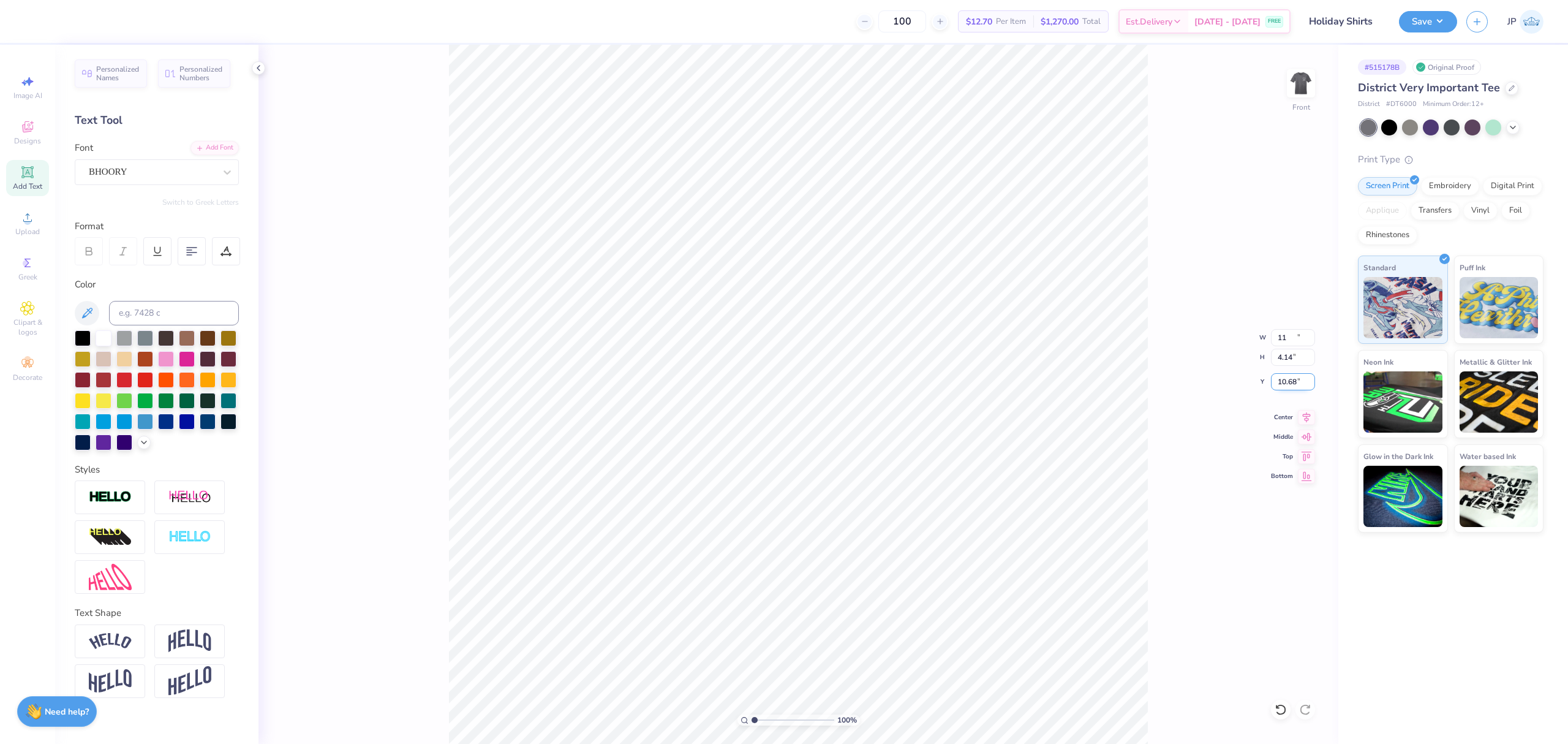
type input "11.00"
type input "4.14"
click at [1288, 380] on input "11.43" at bounding box center [1293, 381] width 44 height 17
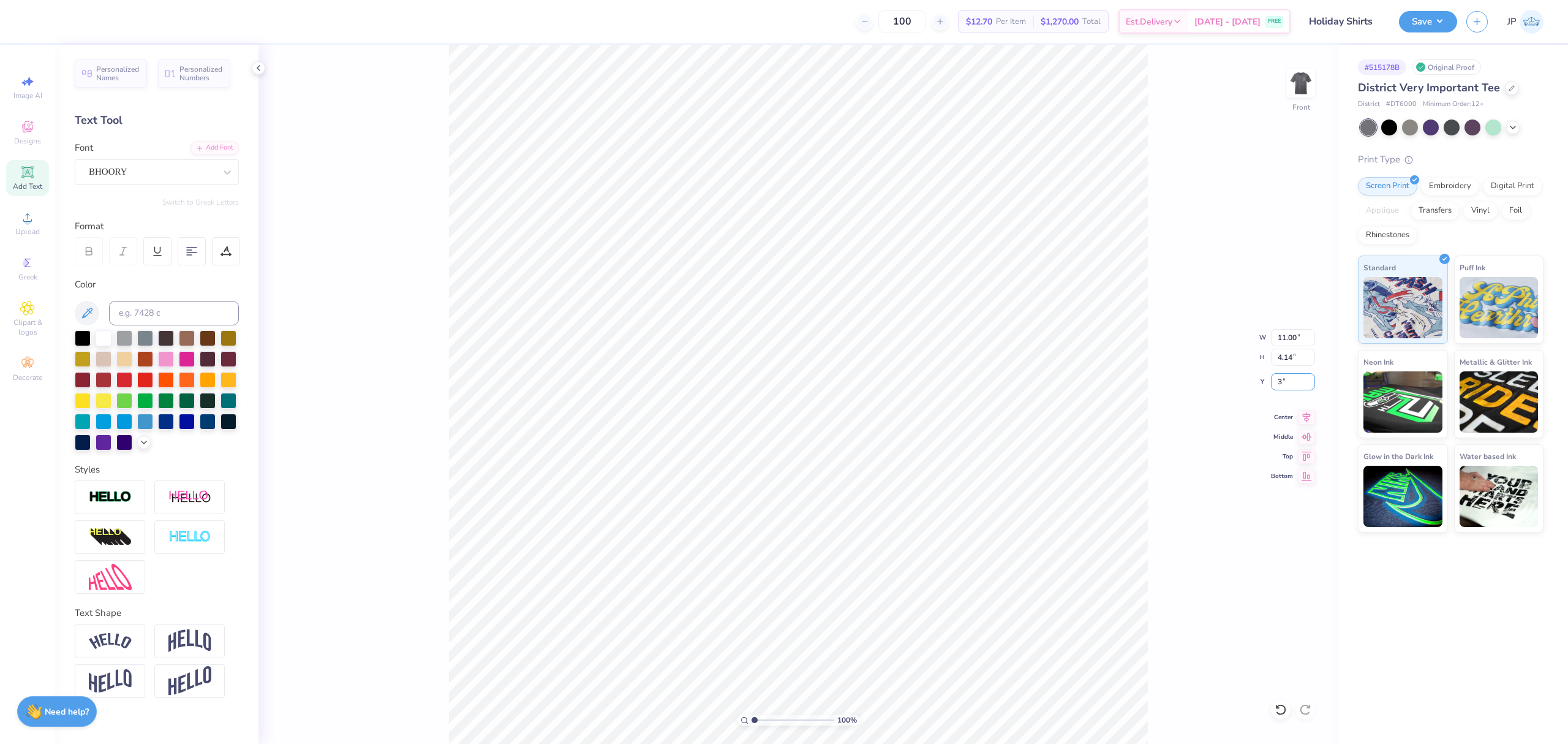
type input "3.00"
click at [98, 337] on div at bounding box center [103, 337] width 16 height 16
type input "10.99"
type input "4.12"
type input "2.99"
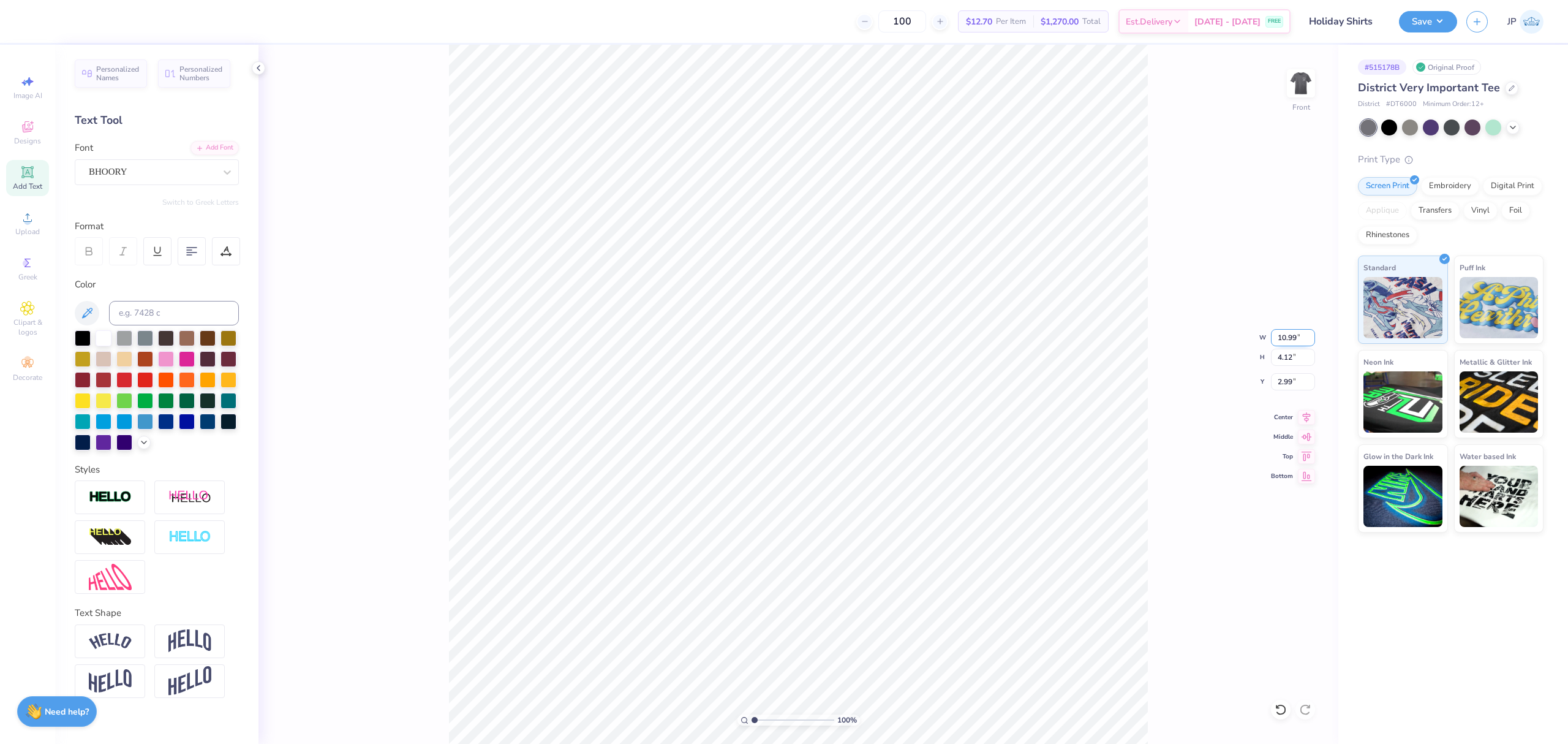
click at [1294, 334] on input "10.99" at bounding box center [1293, 338] width 44 height 17
type input "11.00"
click at [1264, 385] on div "100 % Front W 11.00 11.00 " H 4.12 4.12 " Y 2.99 2.99 " Center Middle Top Bottom" at bounding box center [798, 394] width 1080 height 699
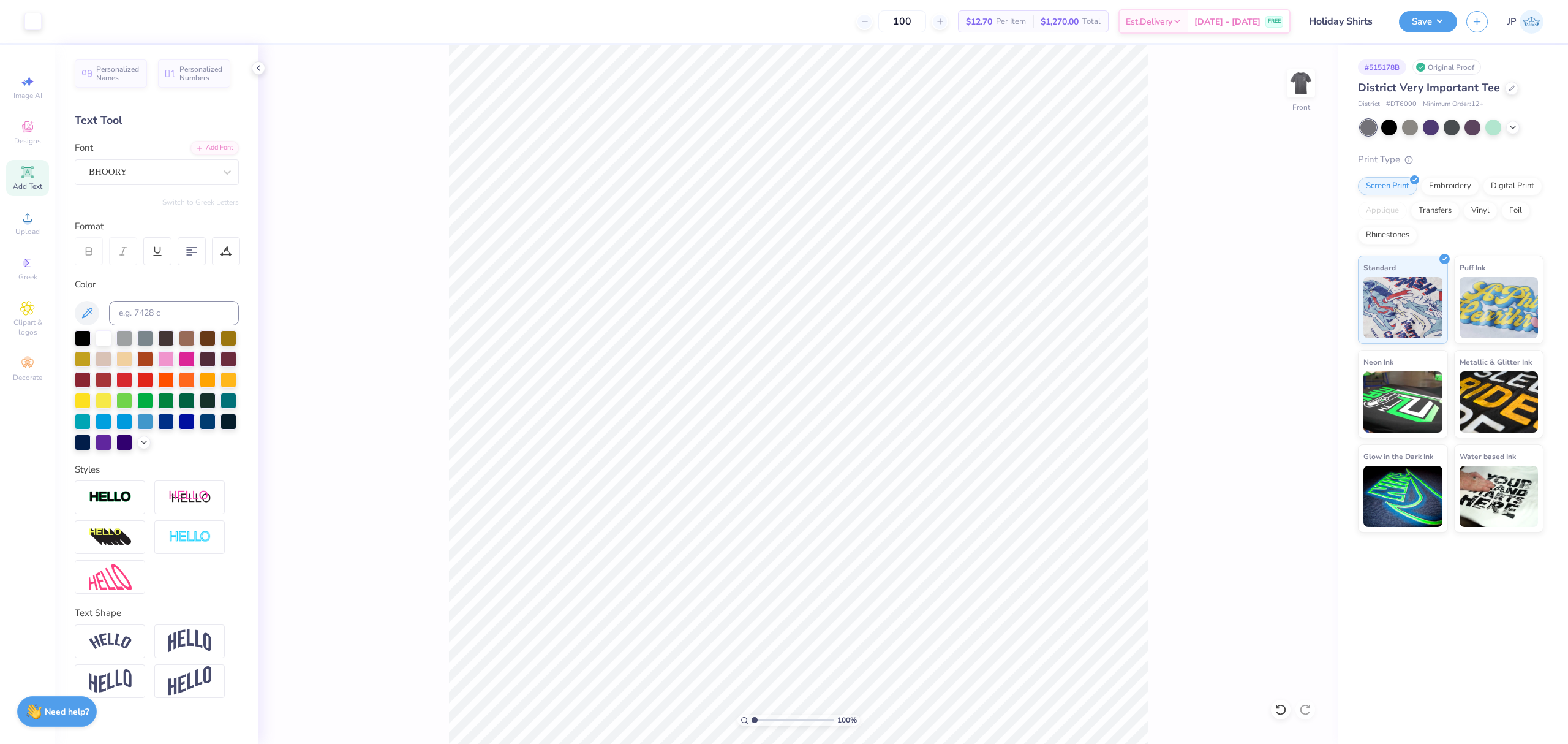
click at [1284, 383] on div "100 % Front" at bounding box center [798, 394] width 1080 height 699
click at [1290, 380] on input "2.99" at bounding box center [1293, 381] width 44 height 17
type input "3.00"
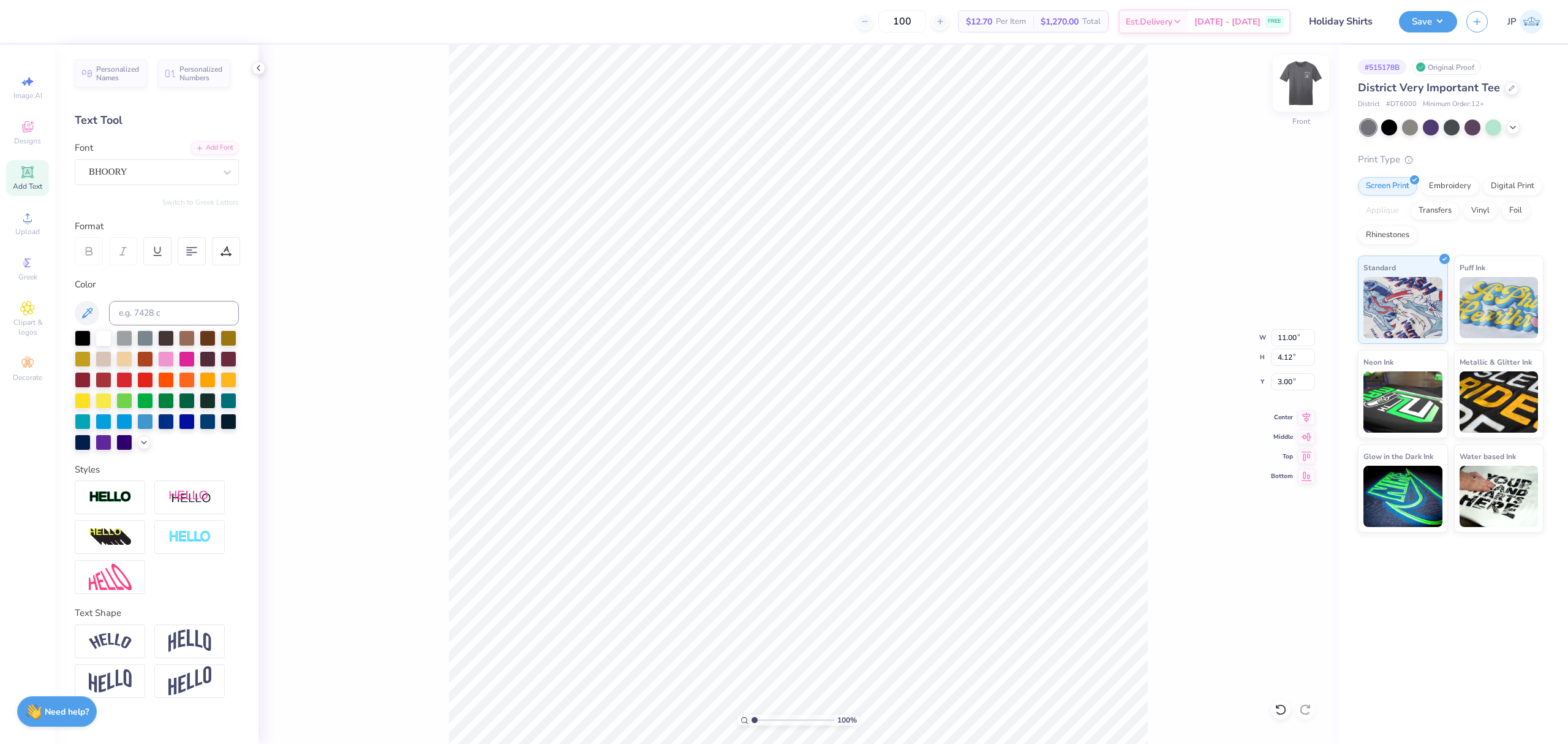
click at [1306, 77] on img at bounding box center [1301, 83] width 49 height 49
click at [1306, 74] on img at bounding box center [1301, 83] width 49 height 49
click at [1304, 79] on img at bounding box center [1301, 83] width 49 height 49
click at [1440, 23] on button "Save" at bounding box center [1428, 20] width 58 height 22
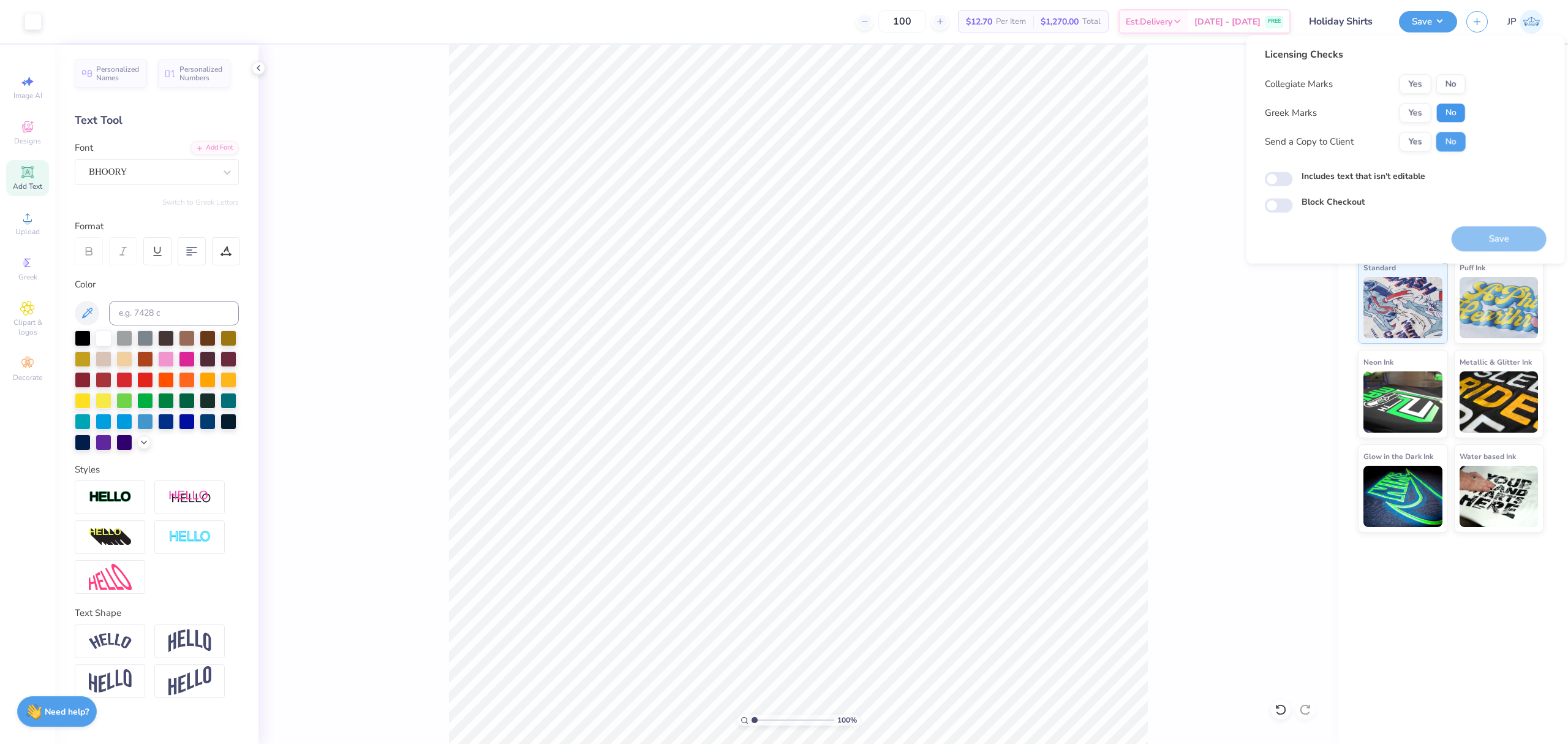
click at [1448, 113] on button "No" at bounding box center [1450, 113] width 29 height 19
click at [1446, 86] on button "No" at bounding box center [1450, 83] width 29 height 19
click at [1491, 229] on button "Save" at bounding box center [1499, 238] width 95 height 25
